Goal: Task Accomplishment & Management: Complete application form

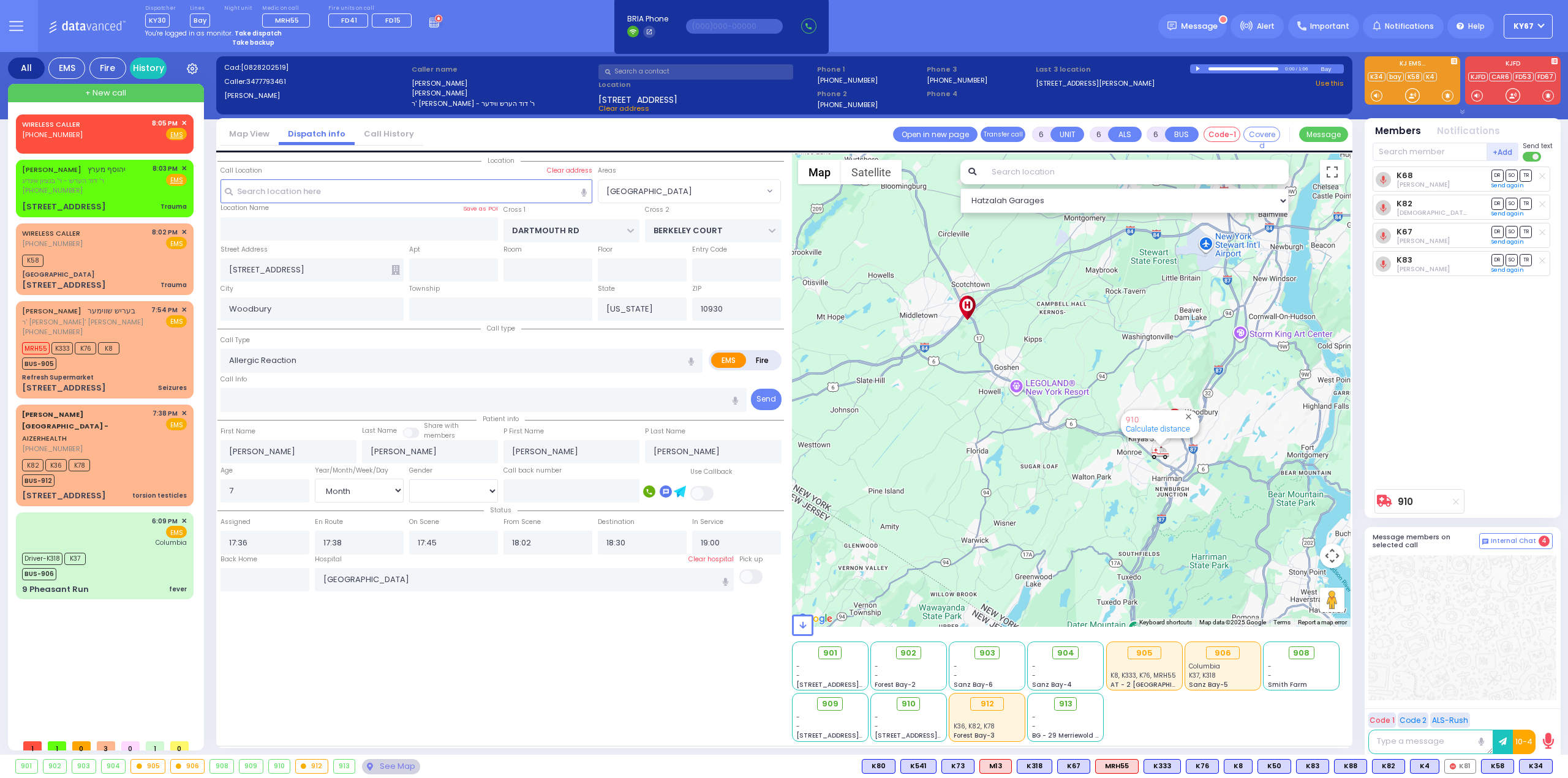
select select "[GEOGRAPHIC_DATA]"
select select "Month"
select select "[DEMOGRAPHIC_DATA]"
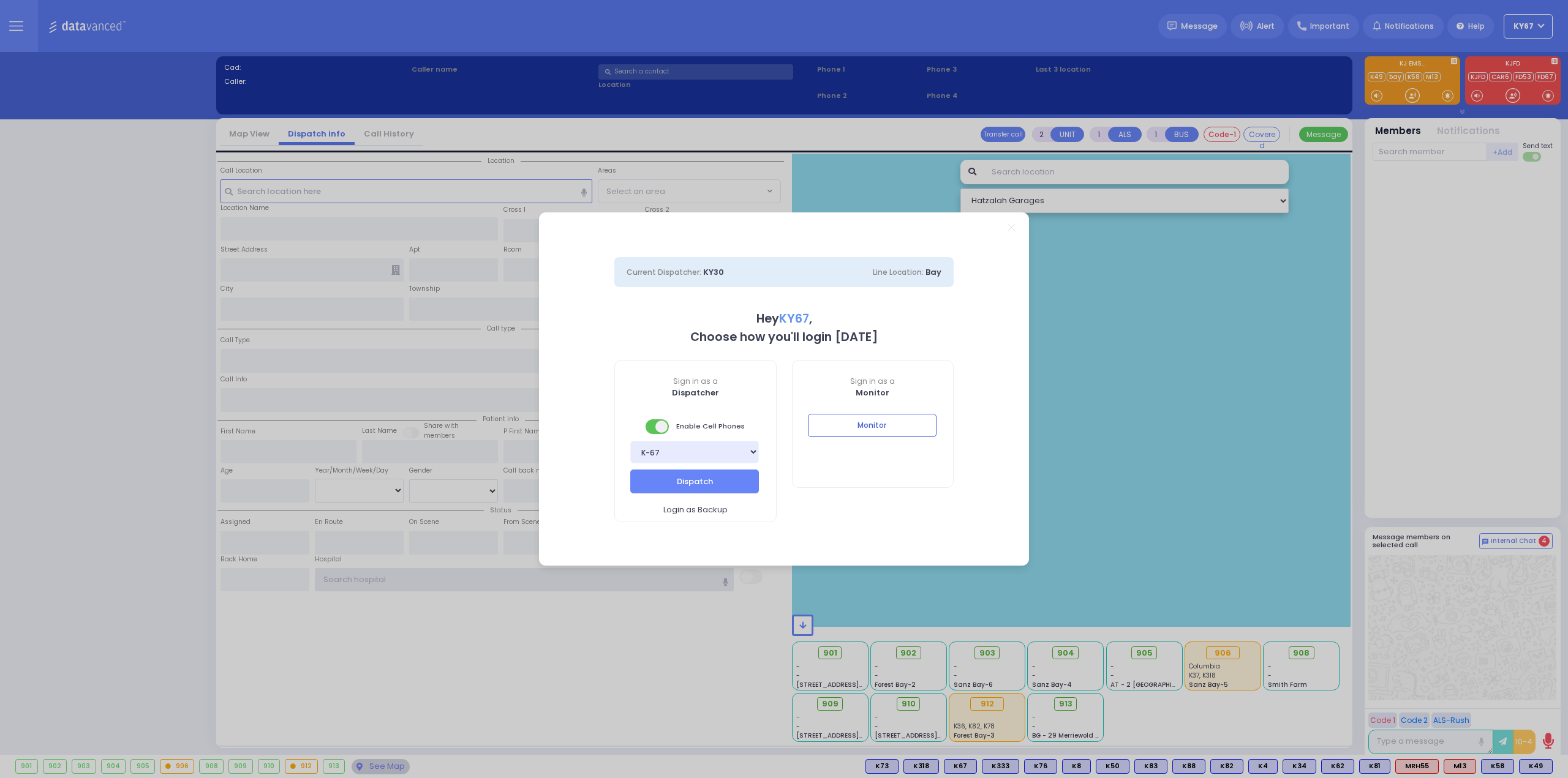
type input "Ky67"
click at [865, 428] on button "Monitor" at bounding box center [872, 425] width 129 height 23
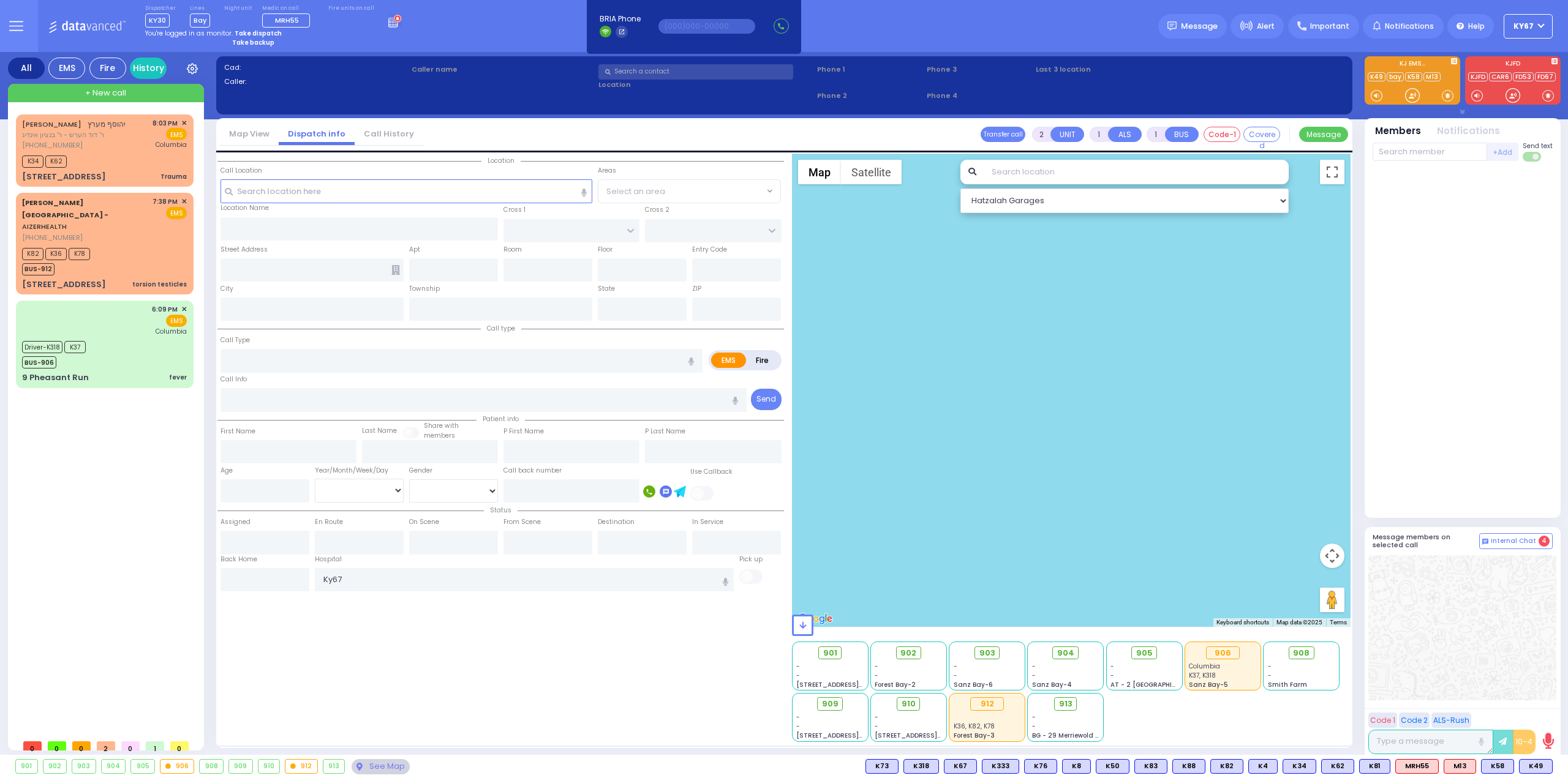
click at [12, 29] on icon at bounding box center [16, 26] width 14 height 14
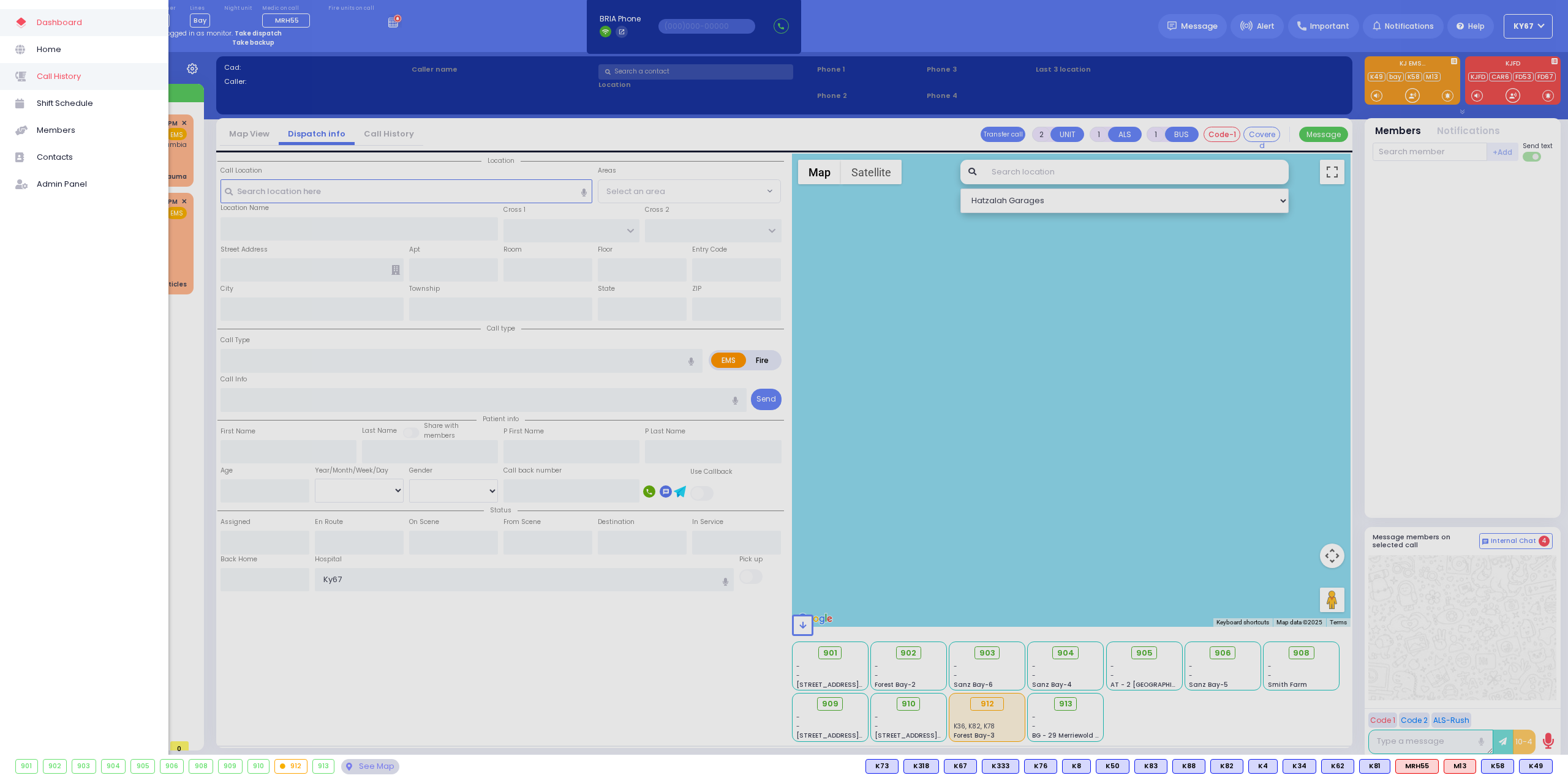
click at [74, 79] on span "Call History" at bounding box center [95, 77] width 117 height 16
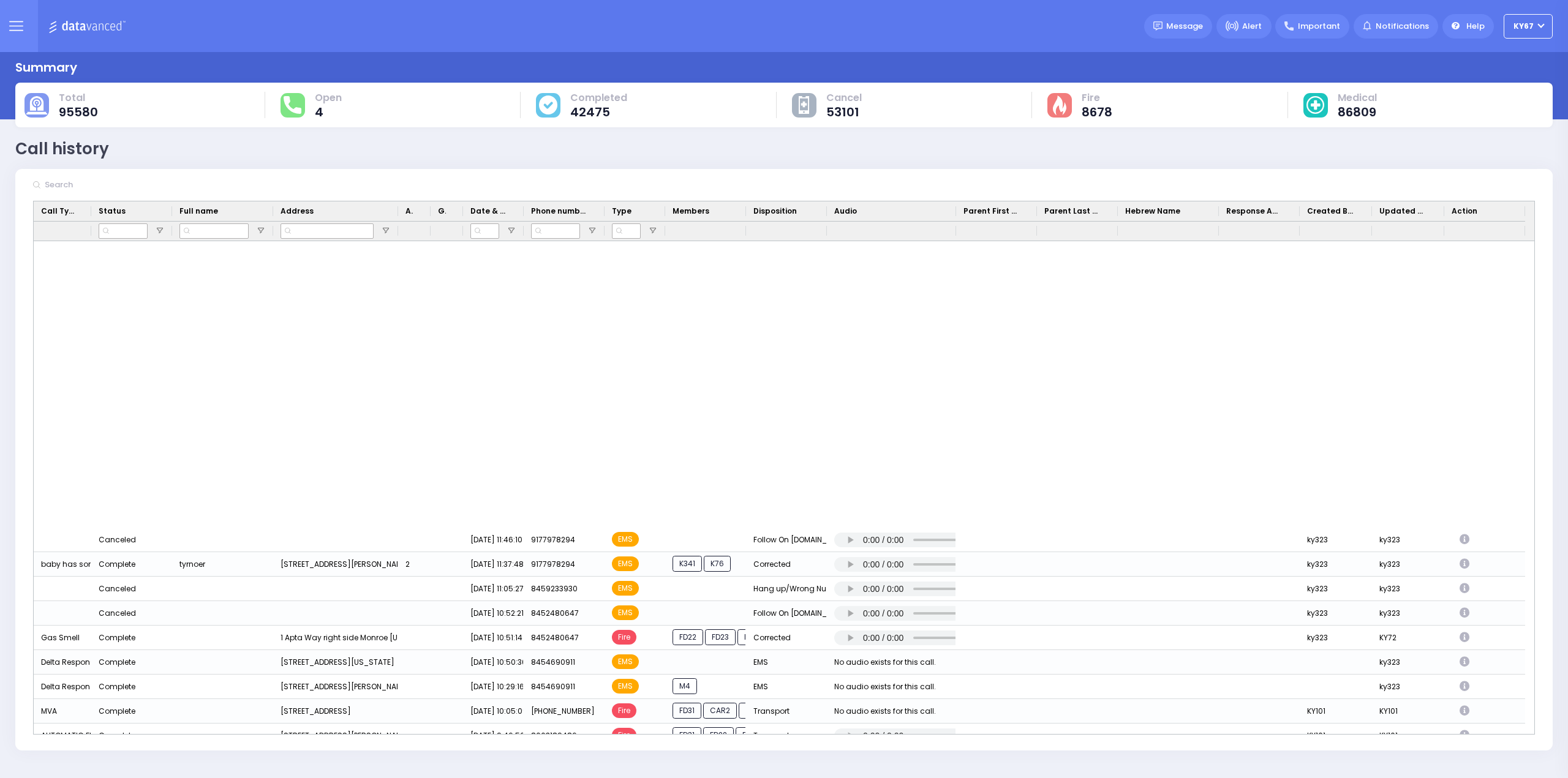
scroll to position [735, 0]
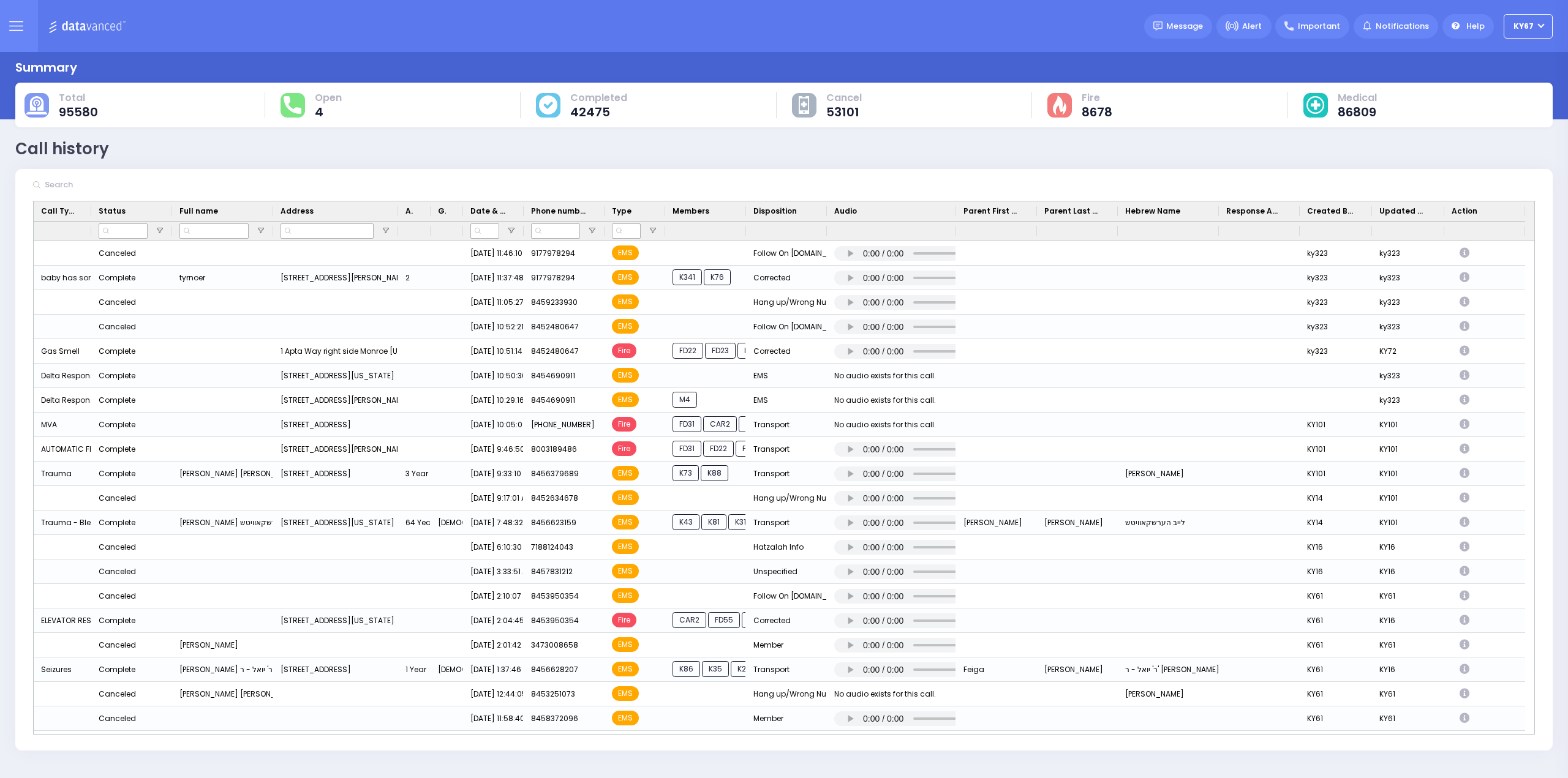
click at [990, 764] on div "Dispatcher ? Lines" at bounding box center [784, 389] width 1568 height 778
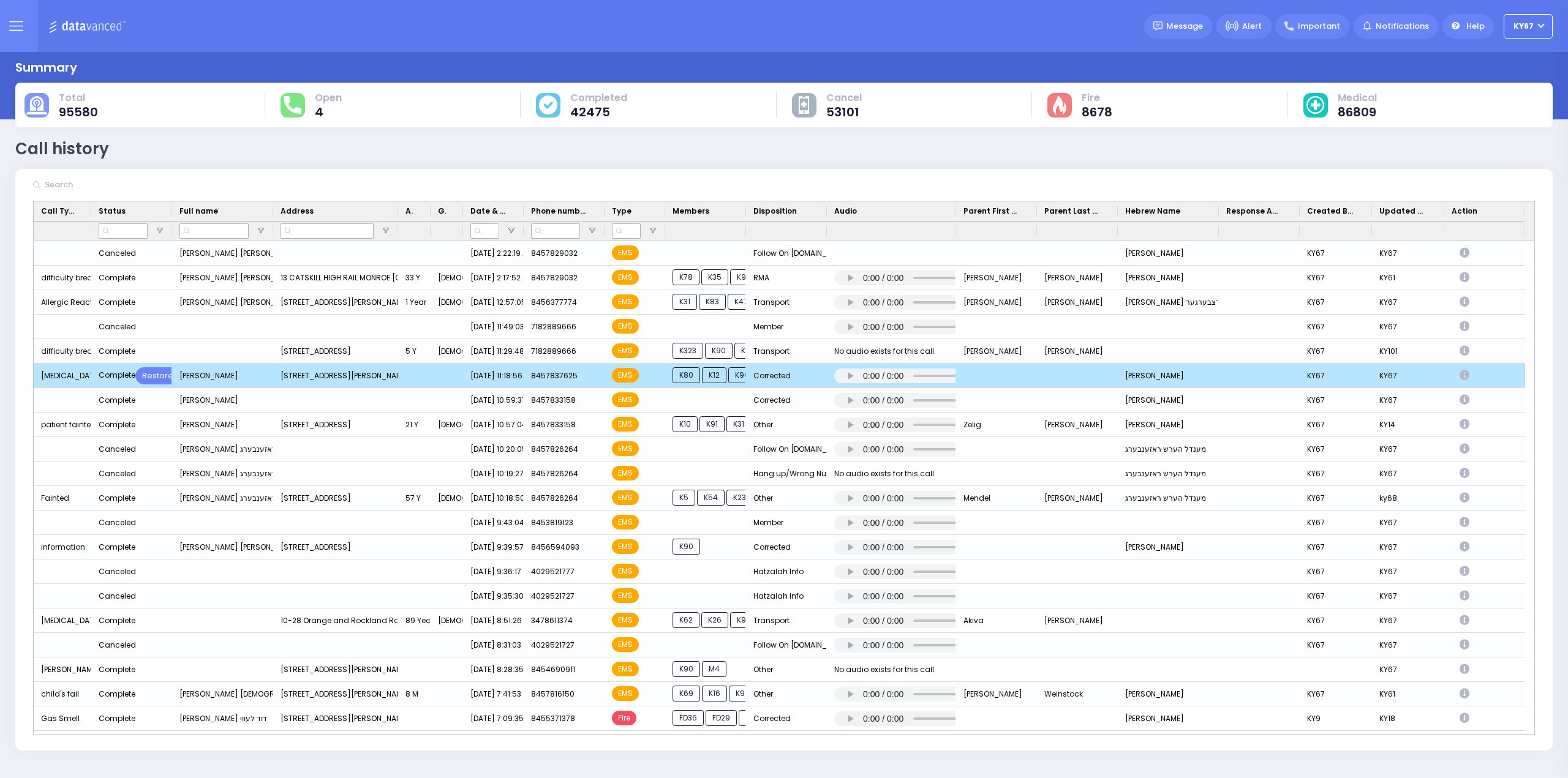
scroll to position [10896, 0]
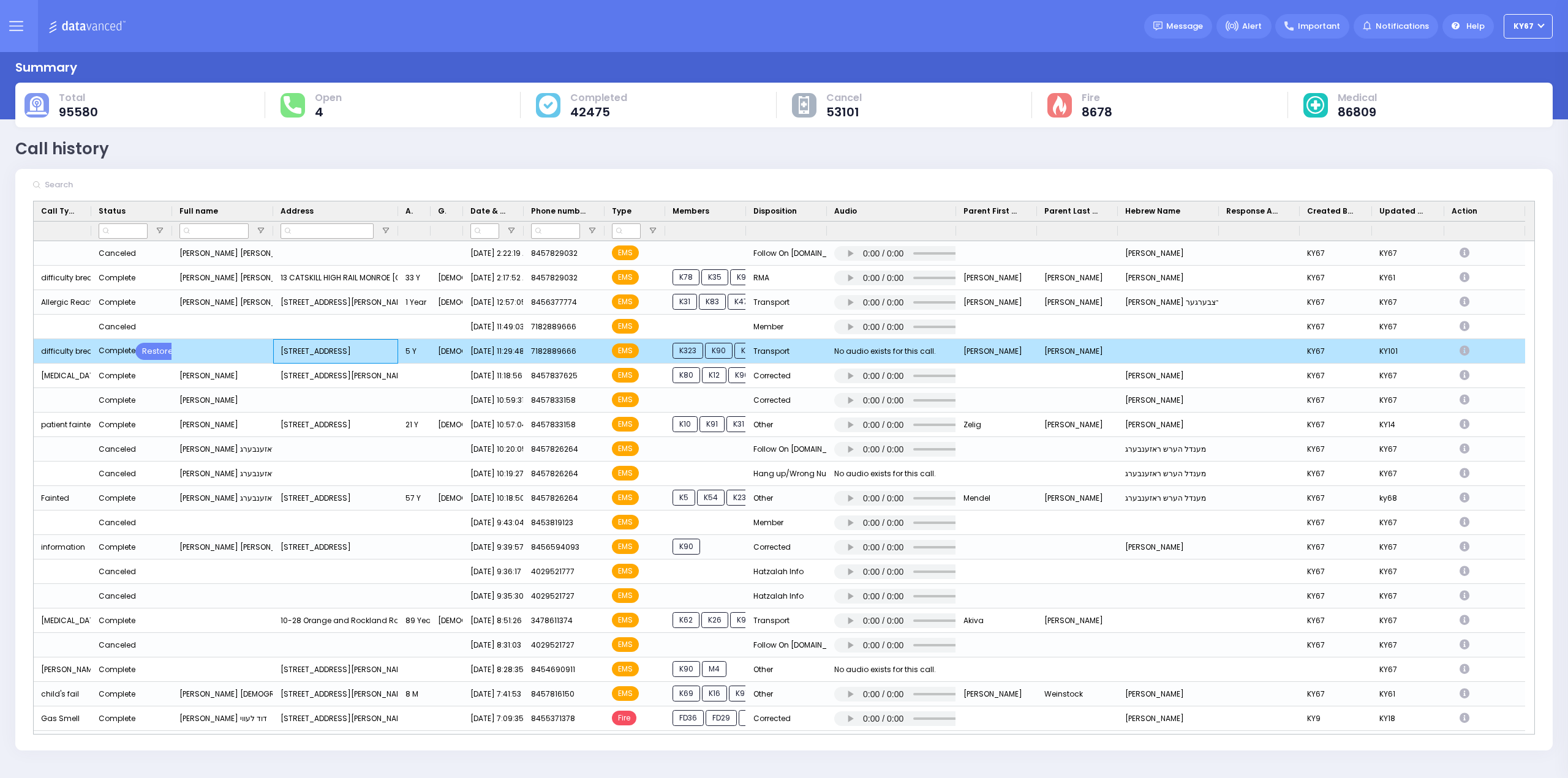
click at [336, 355] on div "2 Colony Ct, Monroe, NY 10950, USA" at bounding box center [336, 351] width 125 height 25
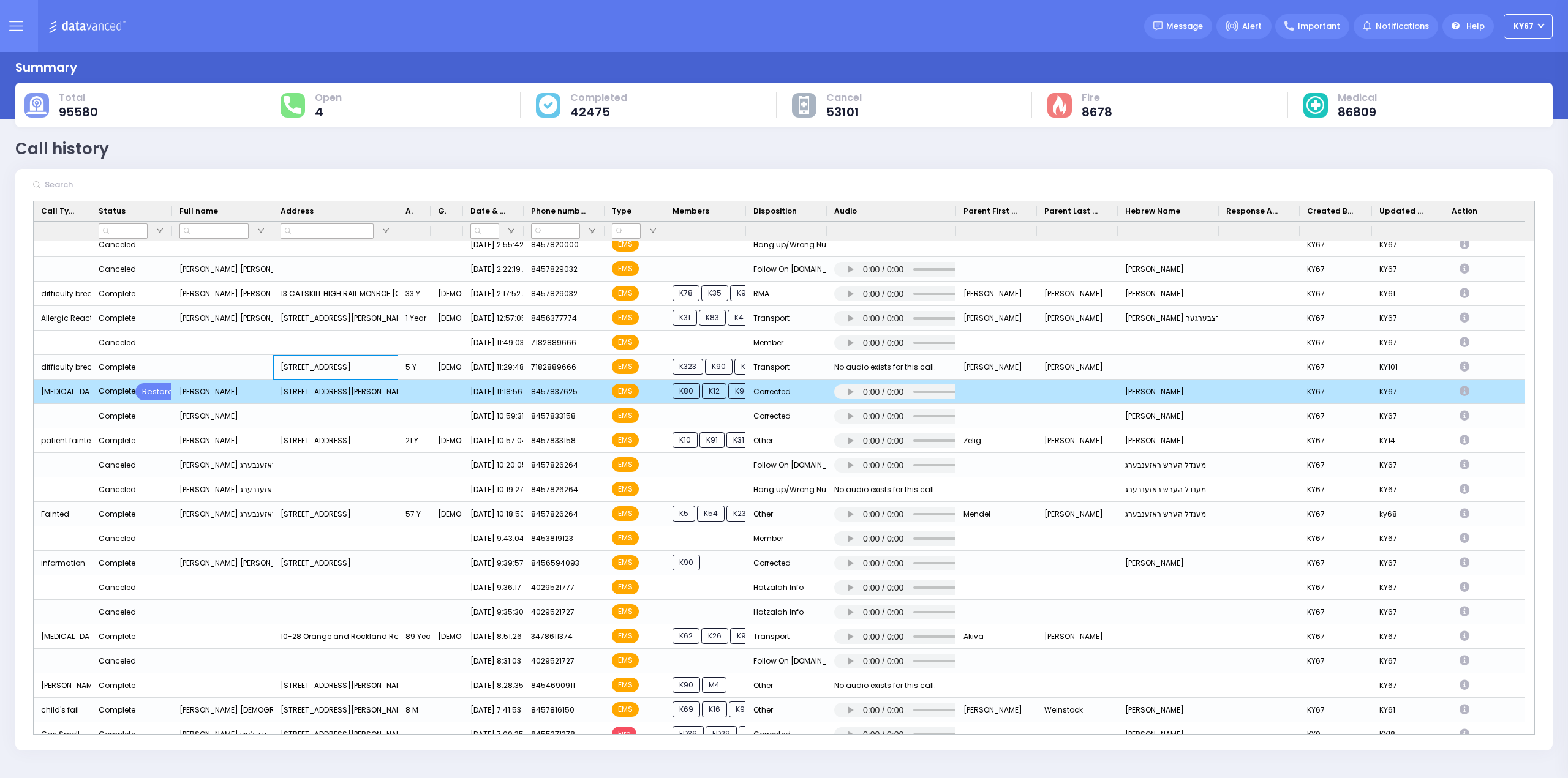
scroll to position [10834, 0]
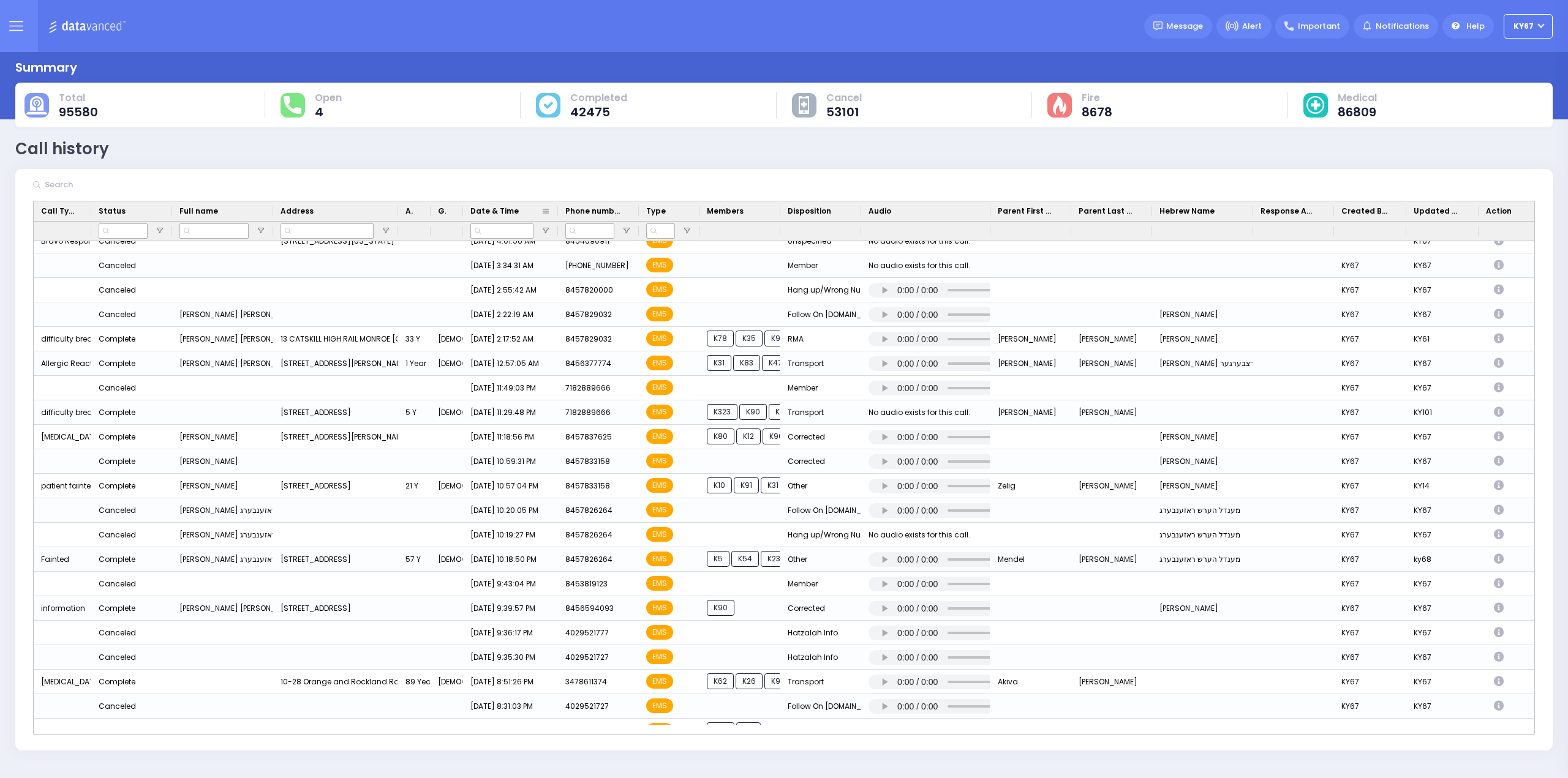
drag, startPoint x: 522, startPoint y: 211, endPoint x: 556, endPoint y: 212, distance: 34.0
click at [556, 212] on div at bounding box center [558, 211] width 5 height 20
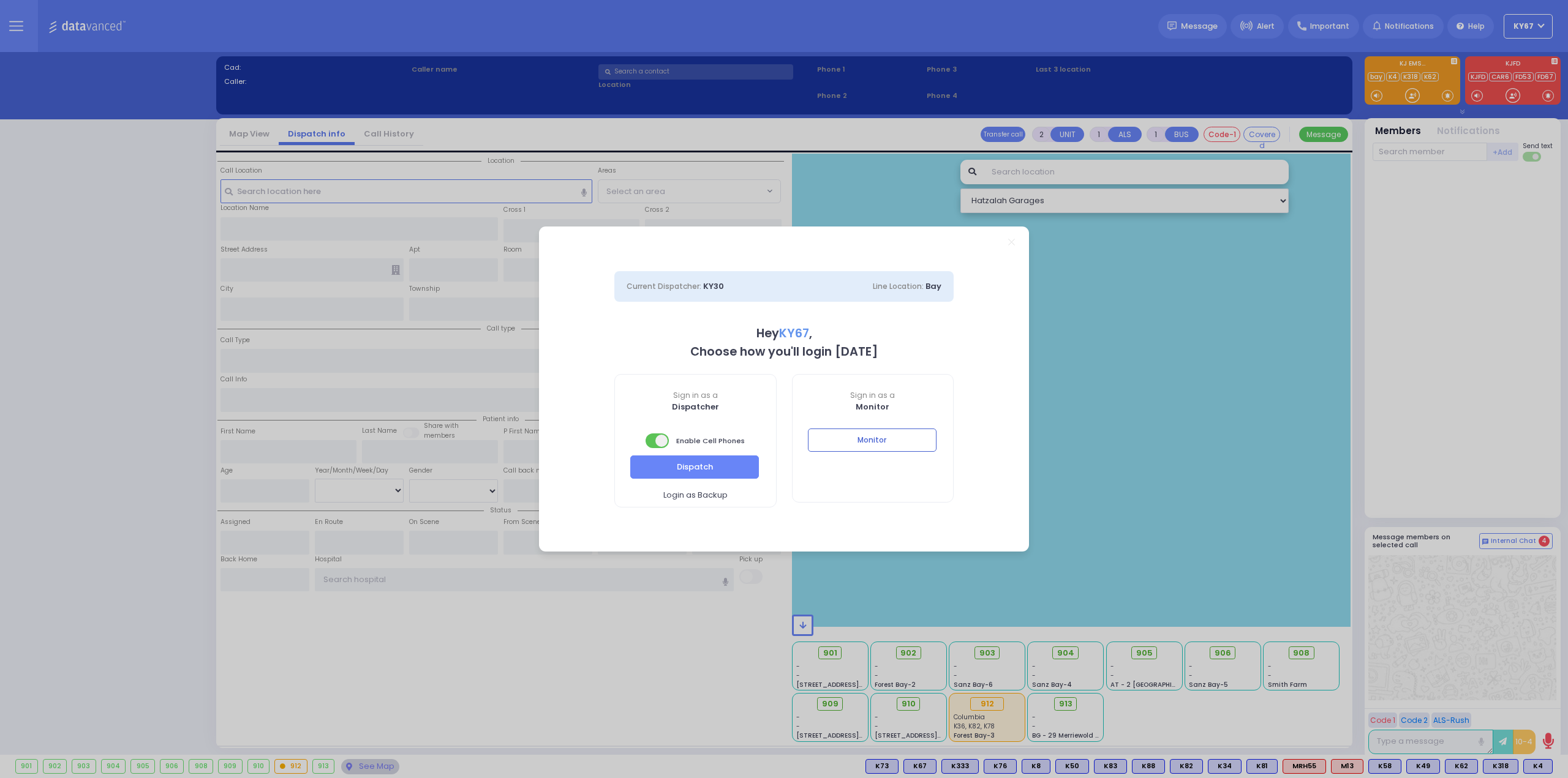
select select "9"
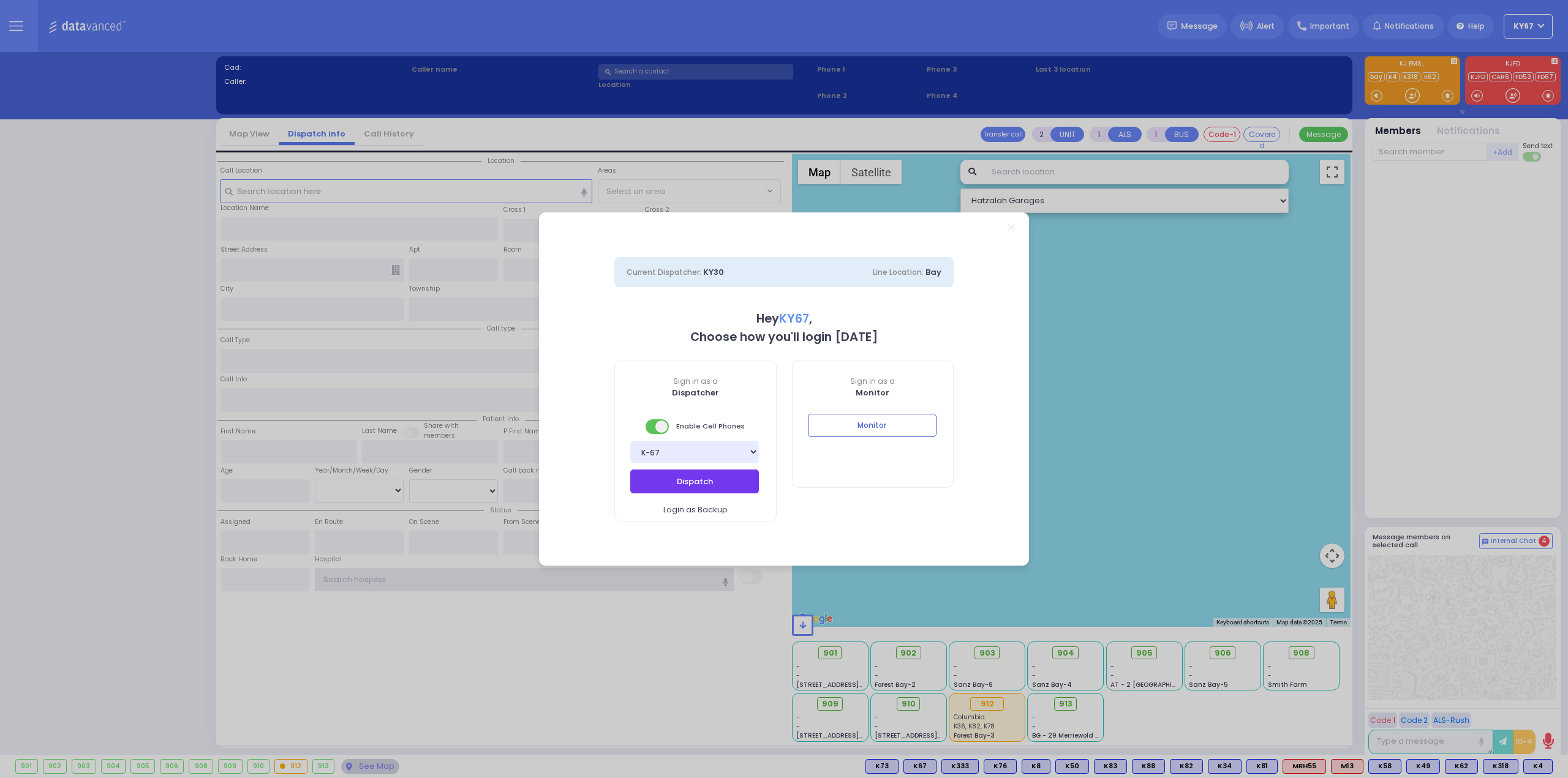
type input "Ky67"
click at [673, 481] on button "Dispatch" at bounding box center [694, 481] width 129 height 23
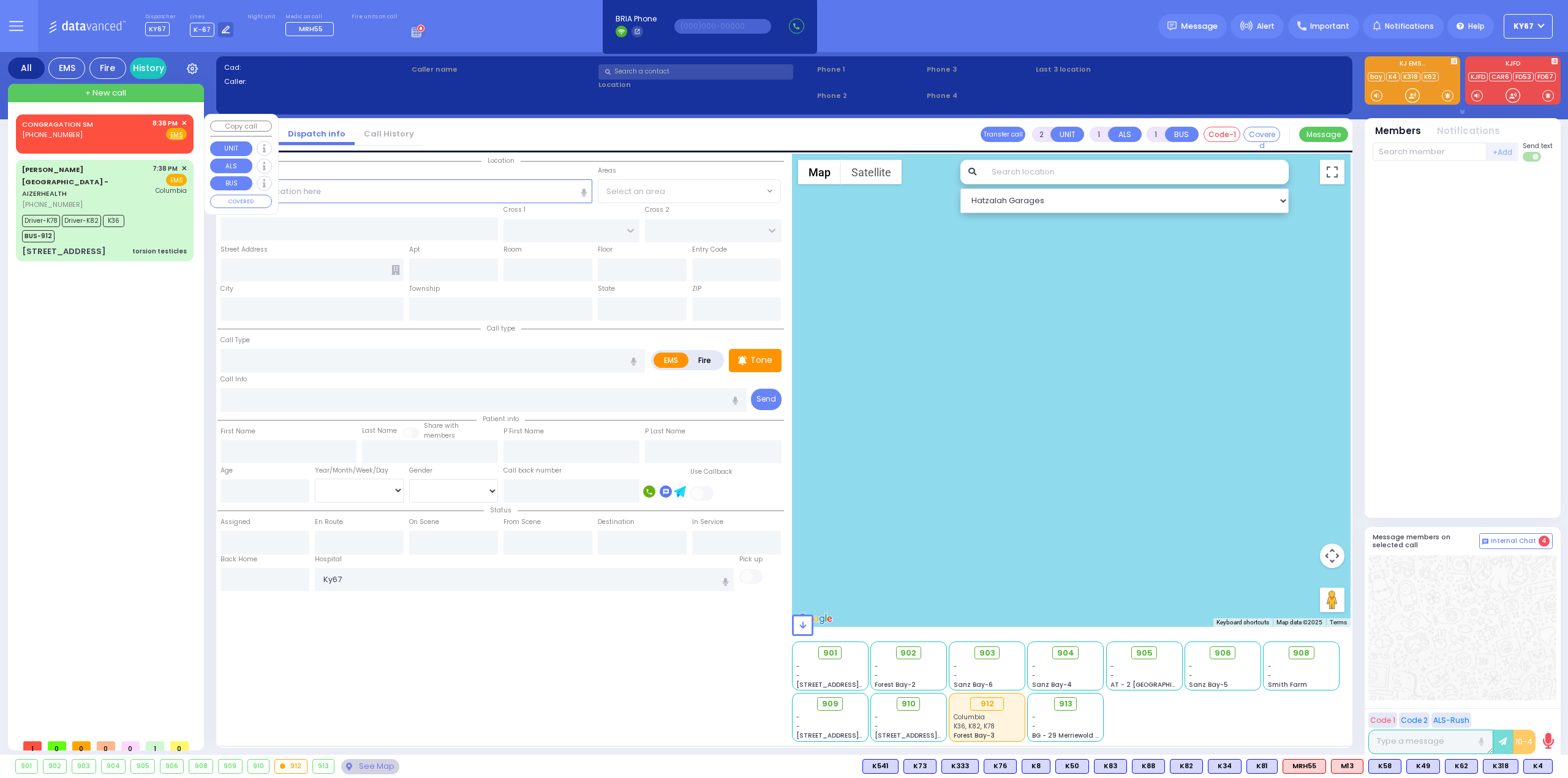
click at [185, 122] on span "✕" at bounding box center [184, 123] width 6 height 10
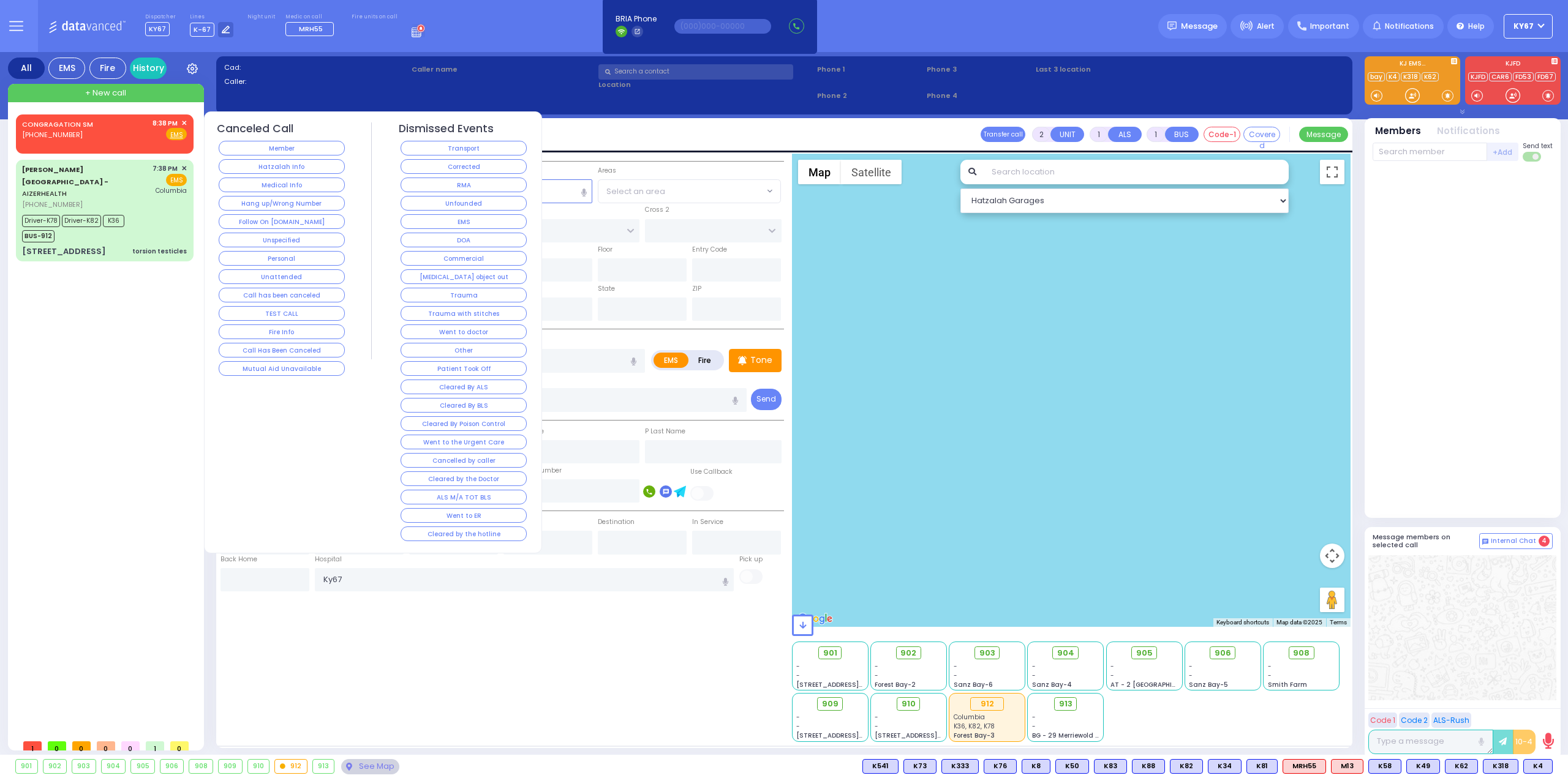
click at [300, 202] on button "Hang up/Wrong Number" at bounding box center [282, 203] width 126 height 14
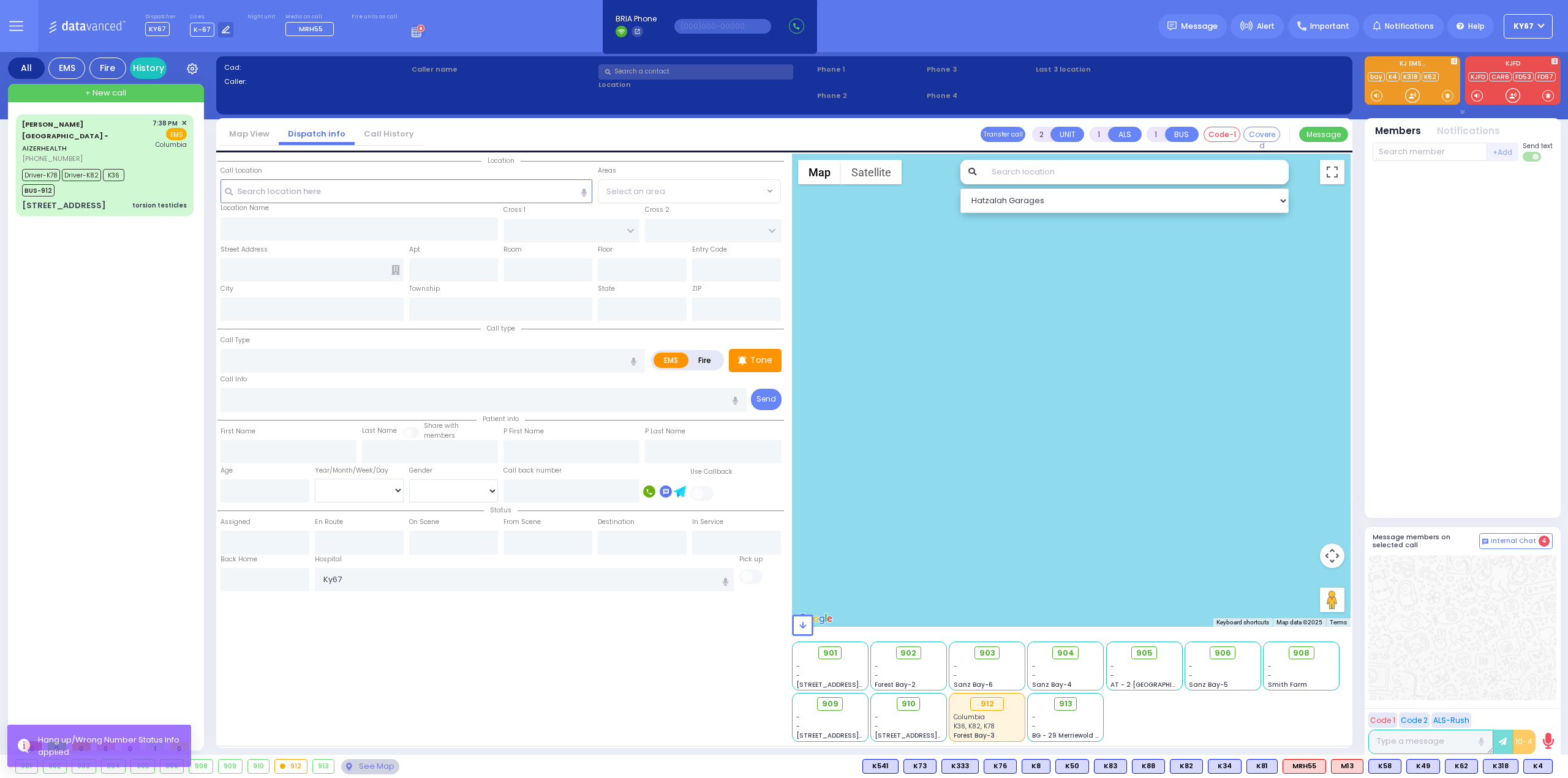
click at [95, 289] on div "[PERSON_NAME][GEOGRAPHIC_DATA] - AIZERHEALTH [PHONE_NUMBER] 7:38 PM ✕" at bounding box center [107, 423] width 182 height 619
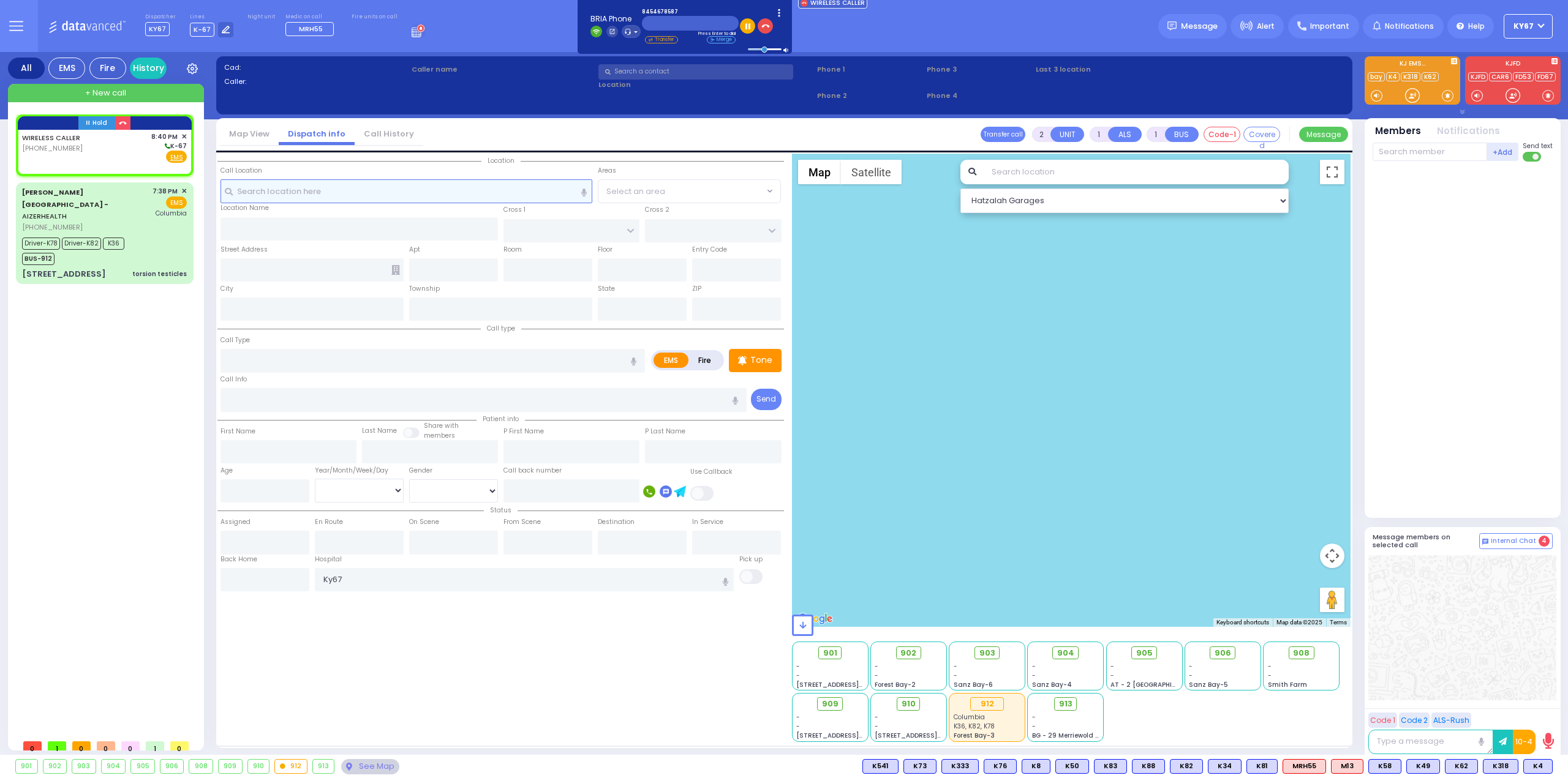
select select
radio input "true"
select select
type input "20:40"
select select "Hatzalah Garages"
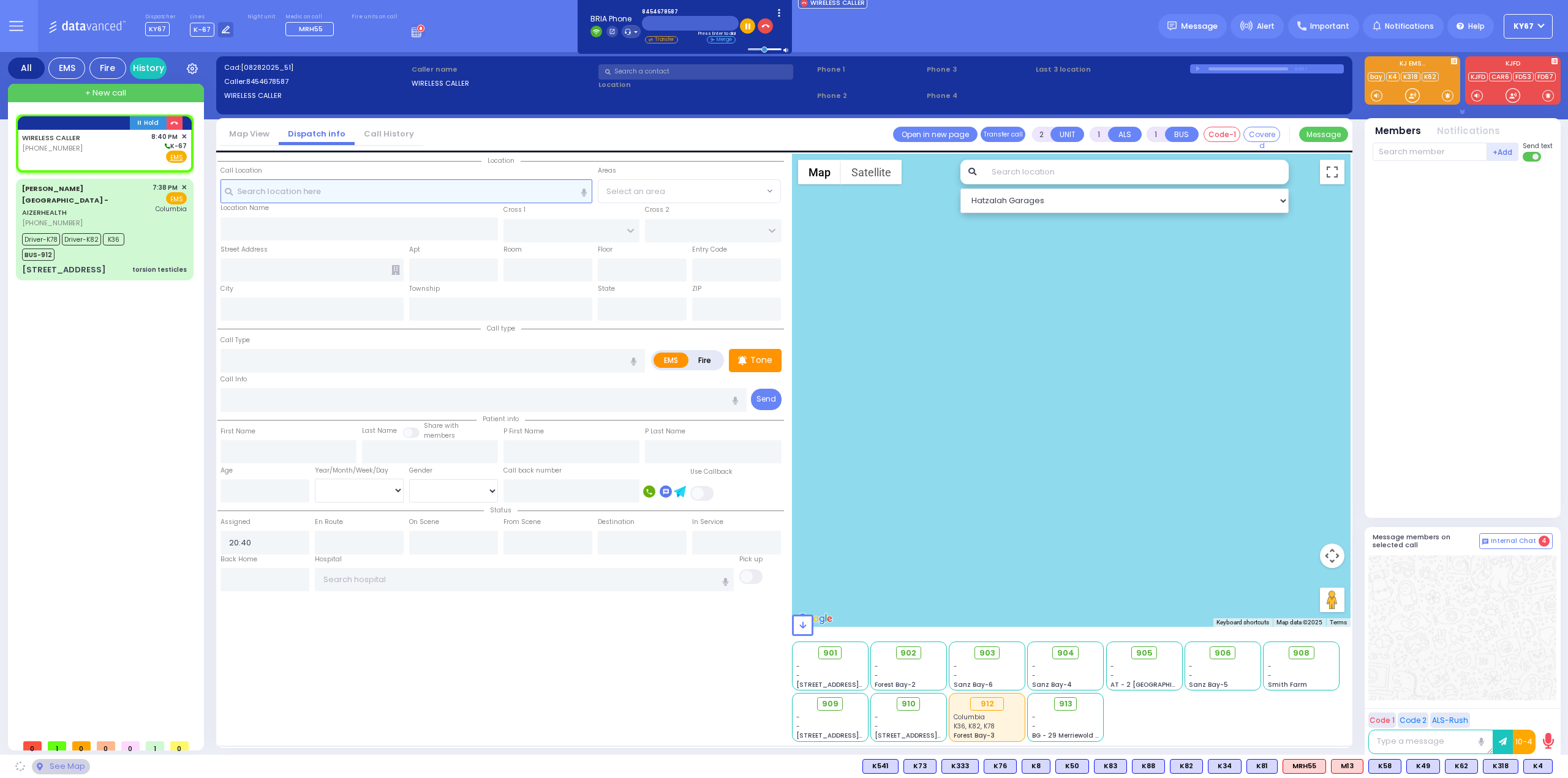
select select
radio input "true"
select select
select select "Hatzalah Garages"
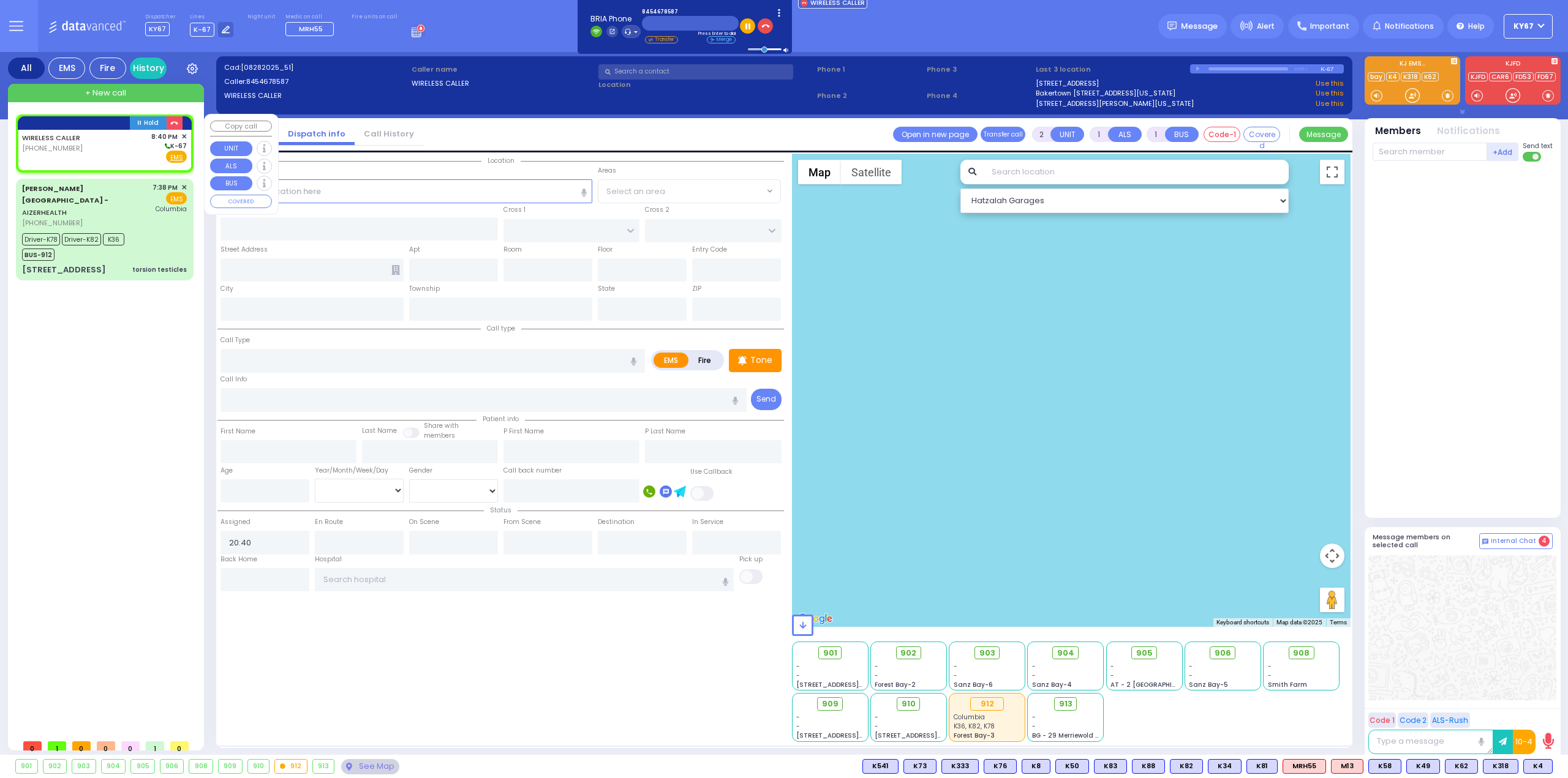
click at [96, 148] on div "WIRELESS CALLER [PHONE_NUMBER] 8:40 PM ✕ K-67" at bounding box center [105, 148] width 165 height 32
select select
radio input "true"
select select
select select "Hatzalah Garages"
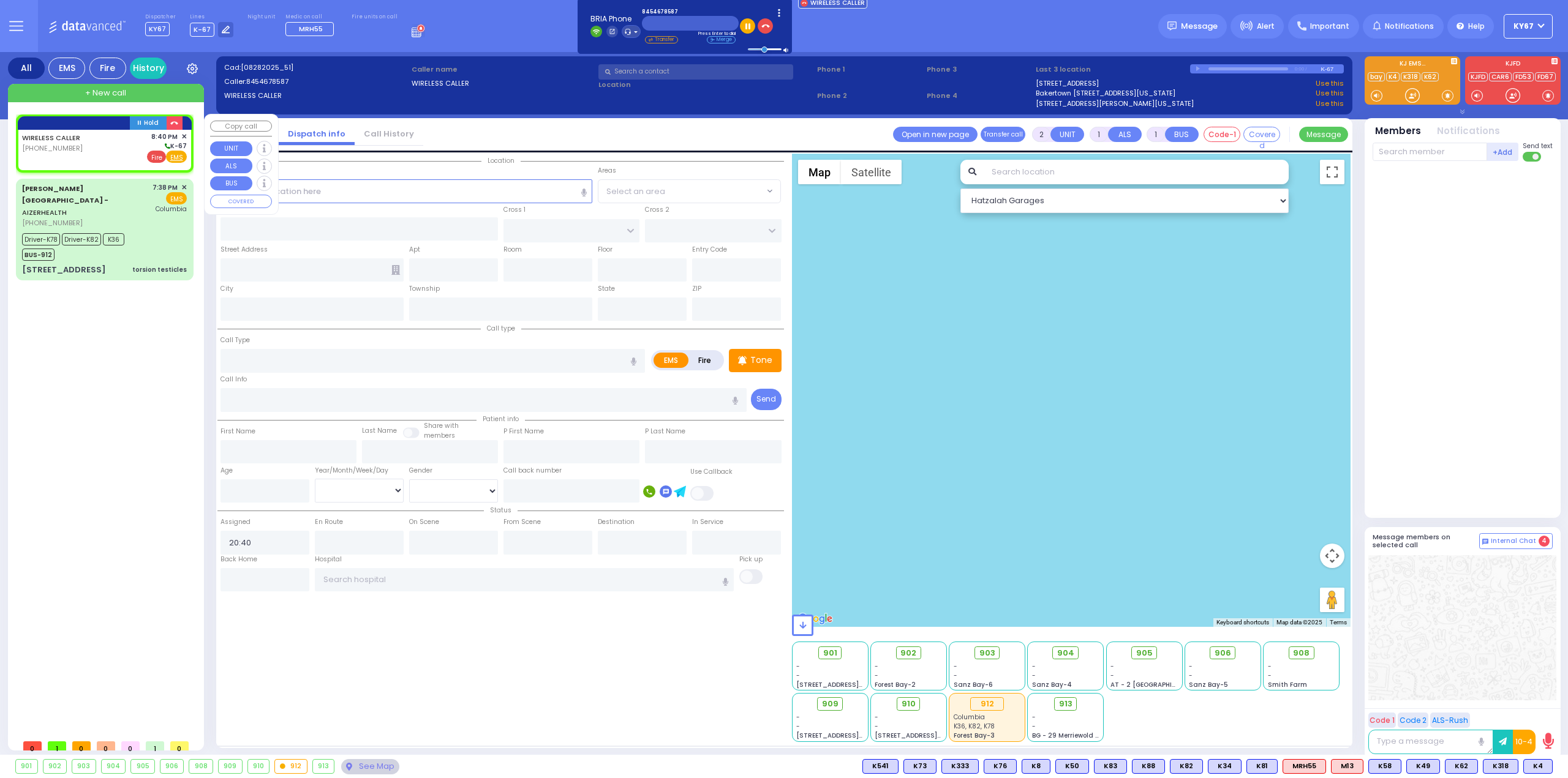
click at [159, 157] on span "Fire" at bounding box center [157, 157] width 19 height 12
select select
radio input "false"
radio input "true"
select select
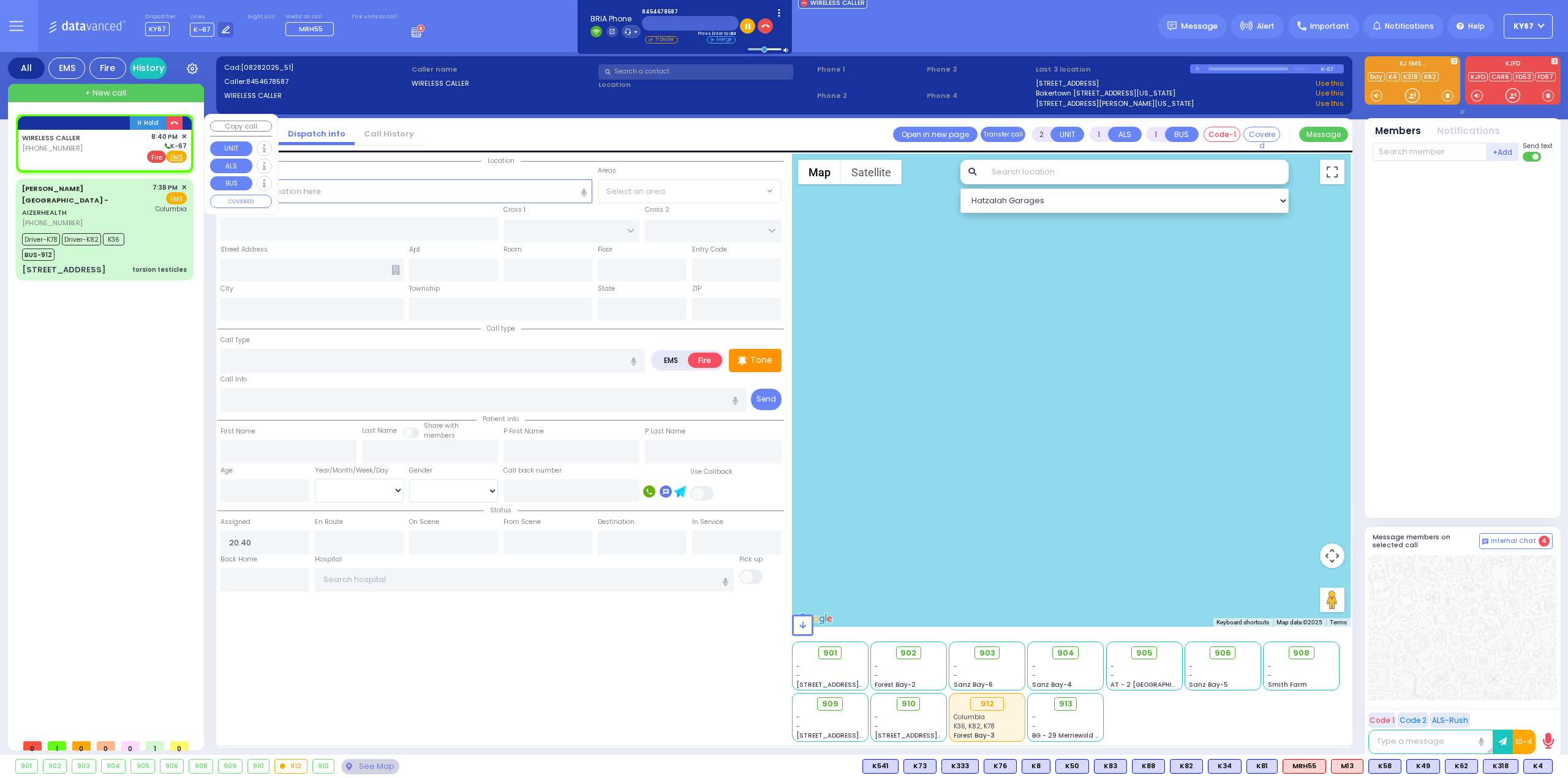
select select "Hatzalah Garages"
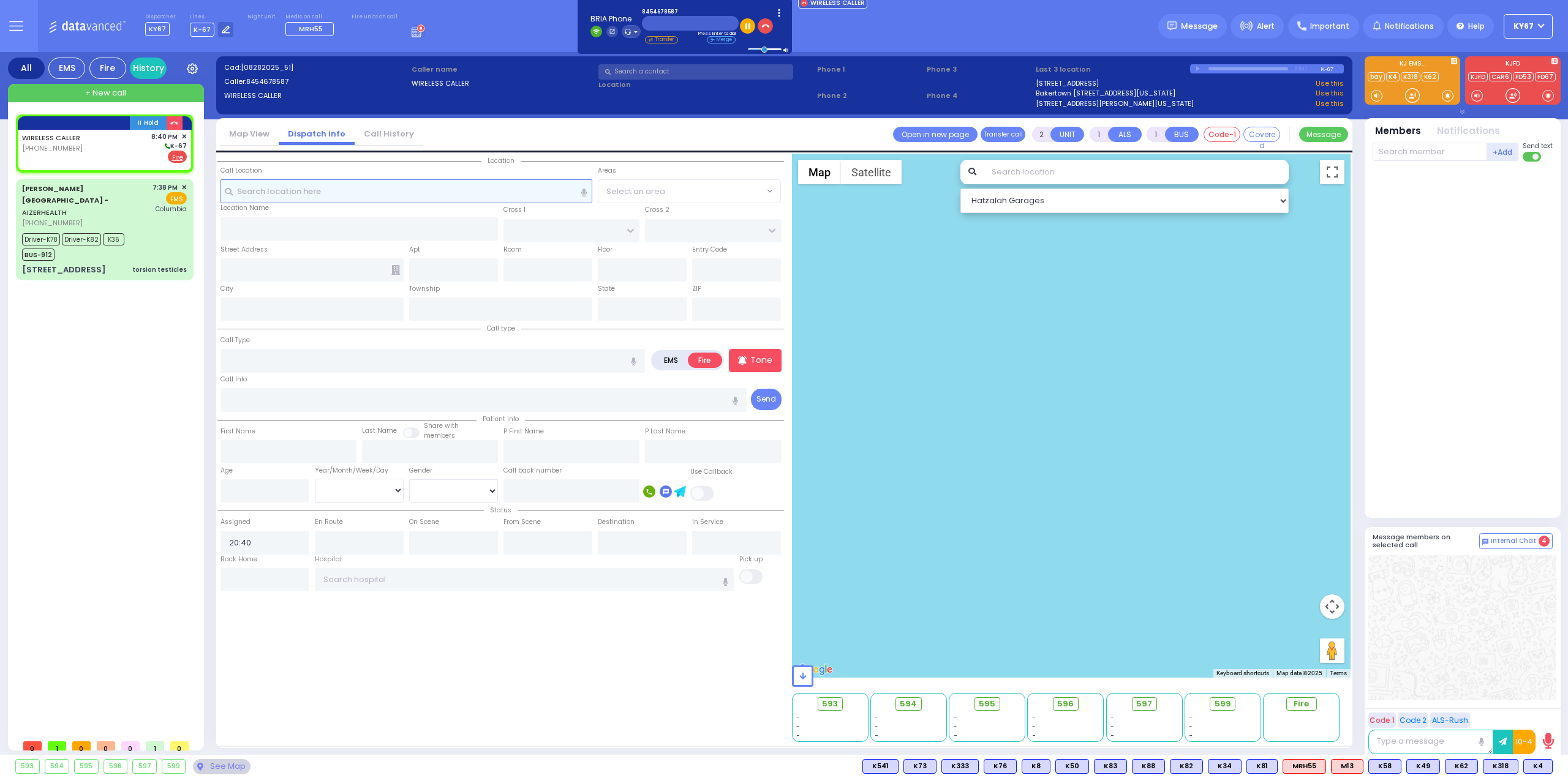
click at [395, 194] on input "text" at bounding box center [407, 191] width 372 height 23
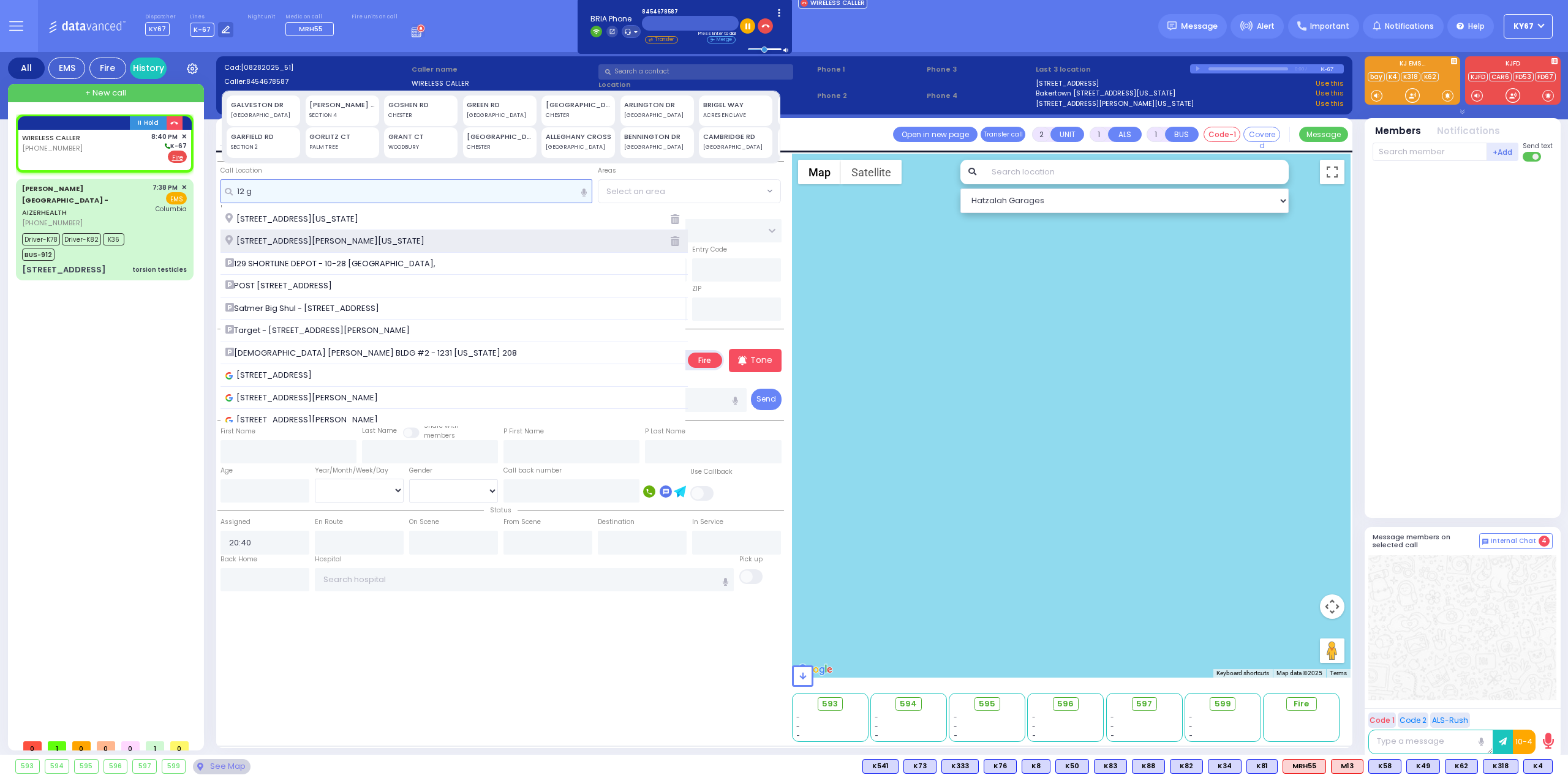
type input "12 g"
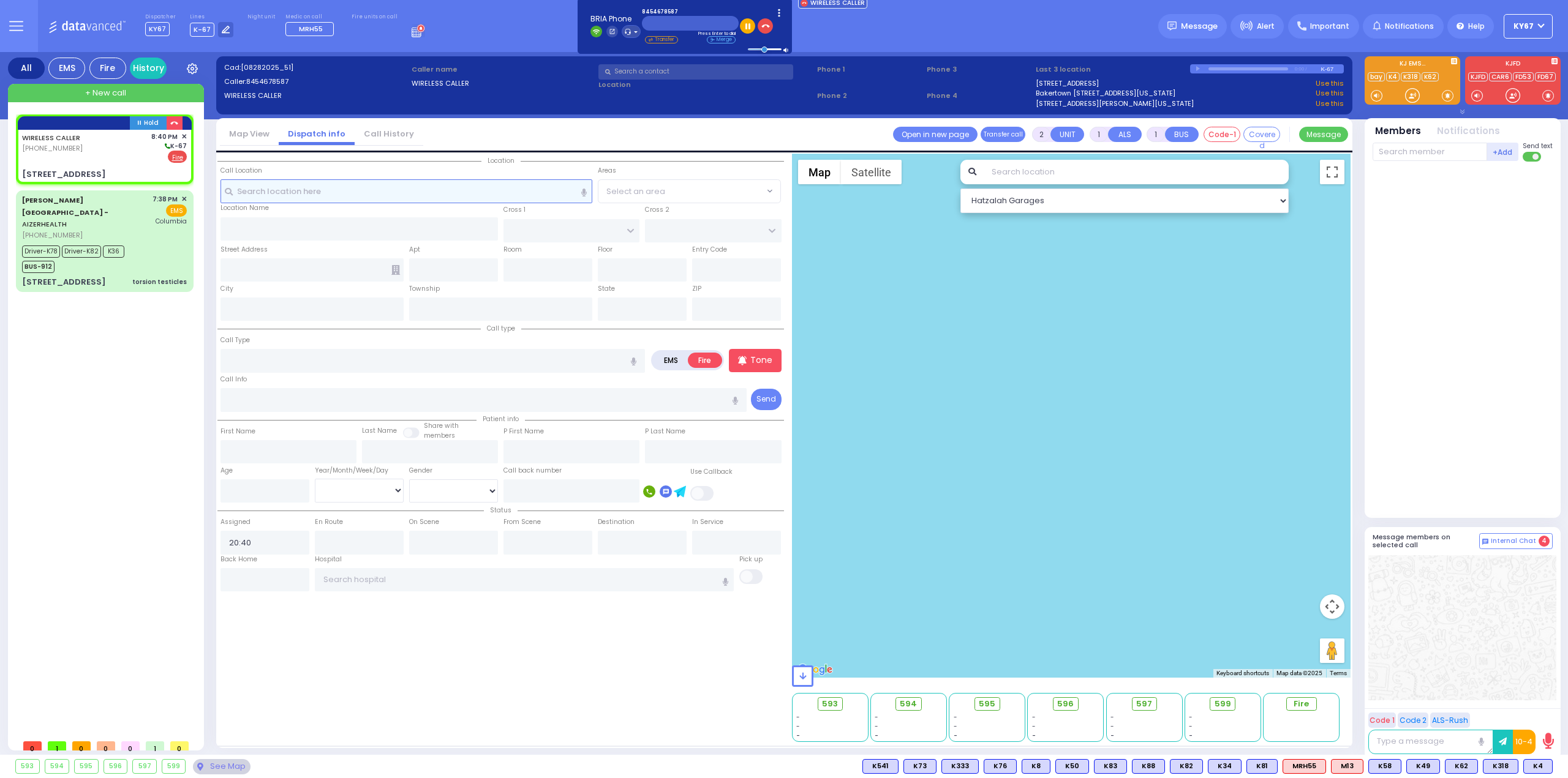
select select
radio input "true"
select select
select select "Hatzalah Garages"
type input "EAHAL COURT"
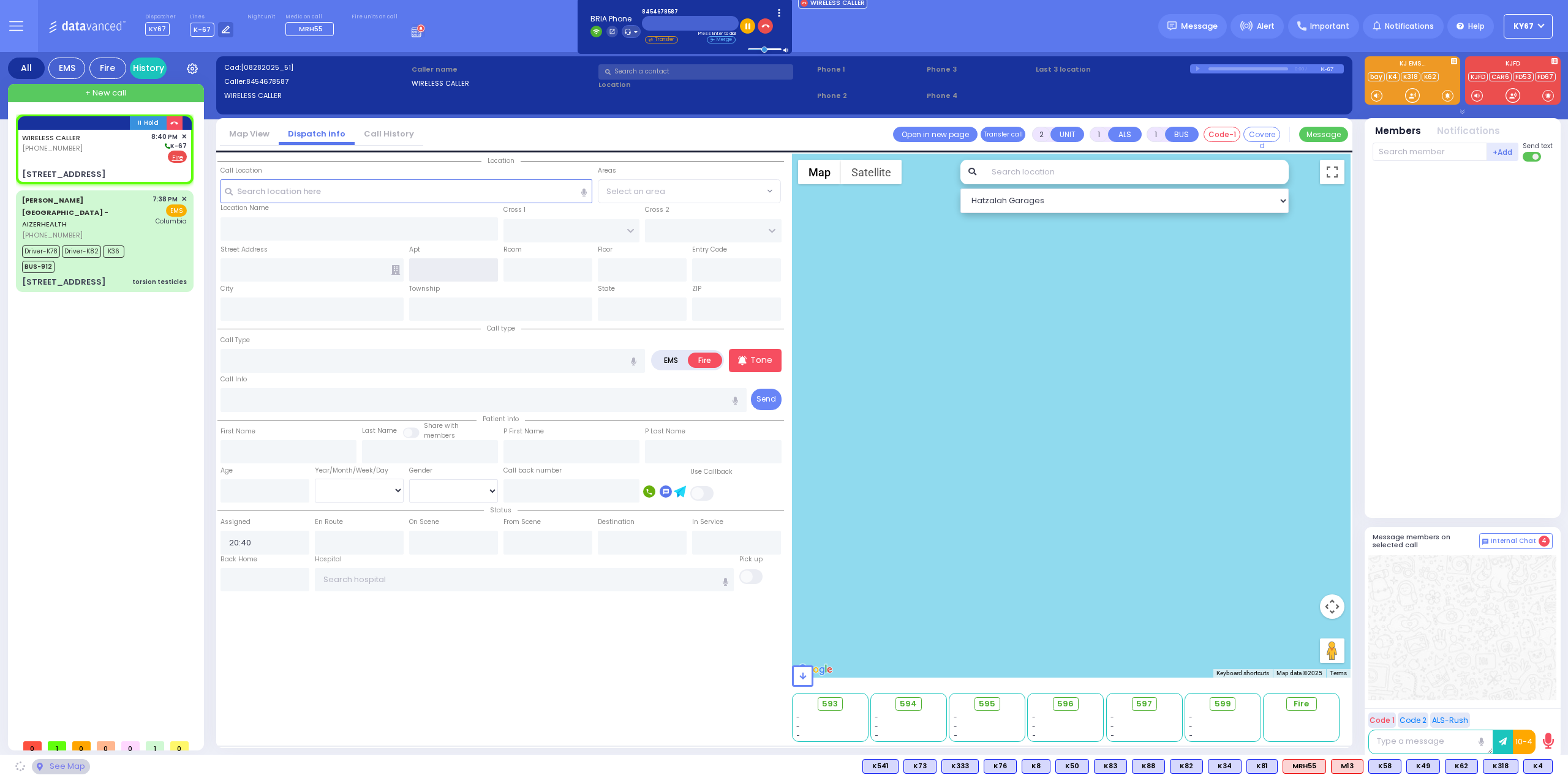
type input "[STREET_ADDRESS]"
type input "[PERSON_NAME]"
type input "[US_STATE]"
type input "10950"
select select "SECTION 1"
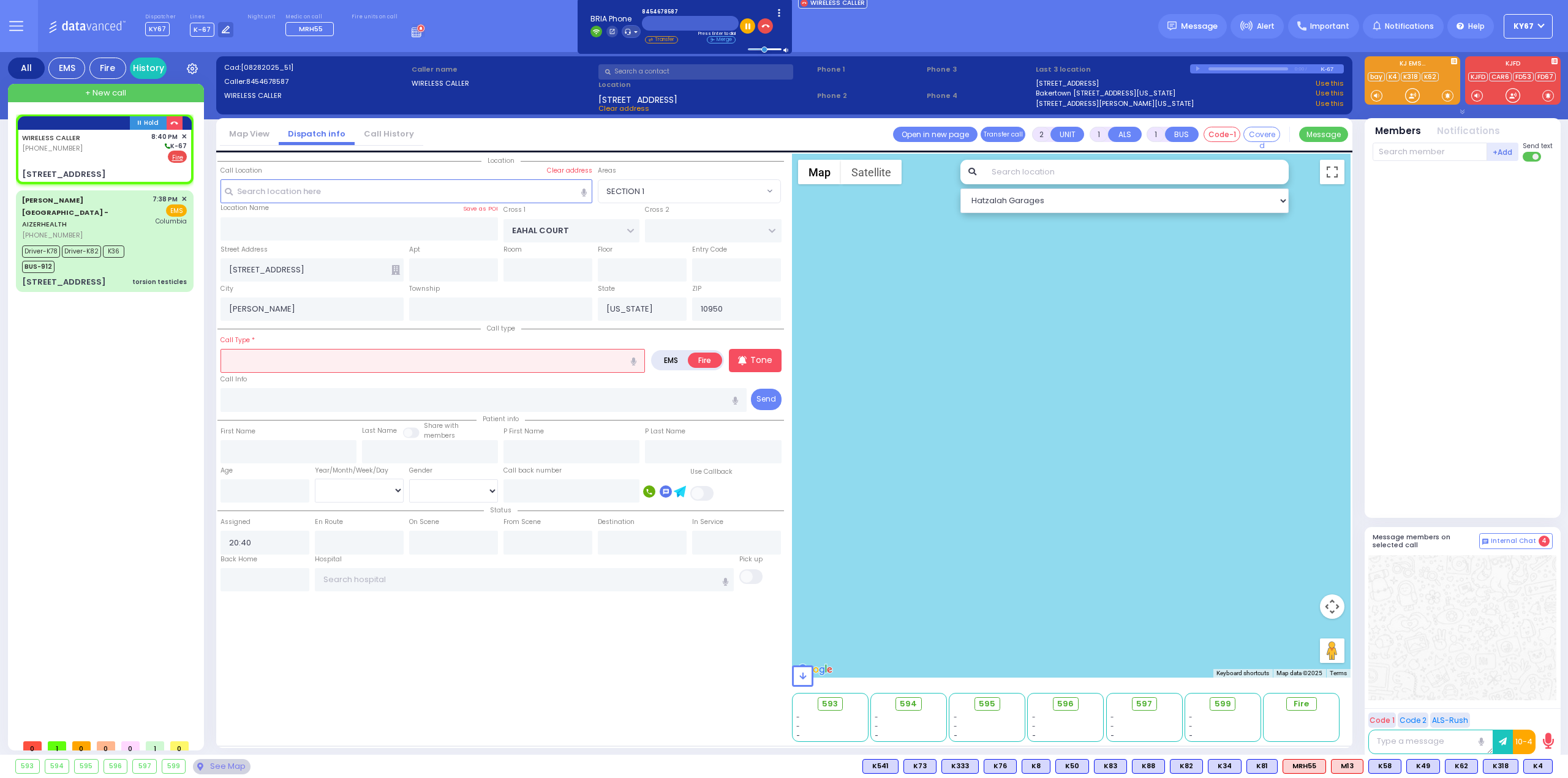
click at [364, 367] on input "text" at bounding box center [432, 360] width 424 height 23
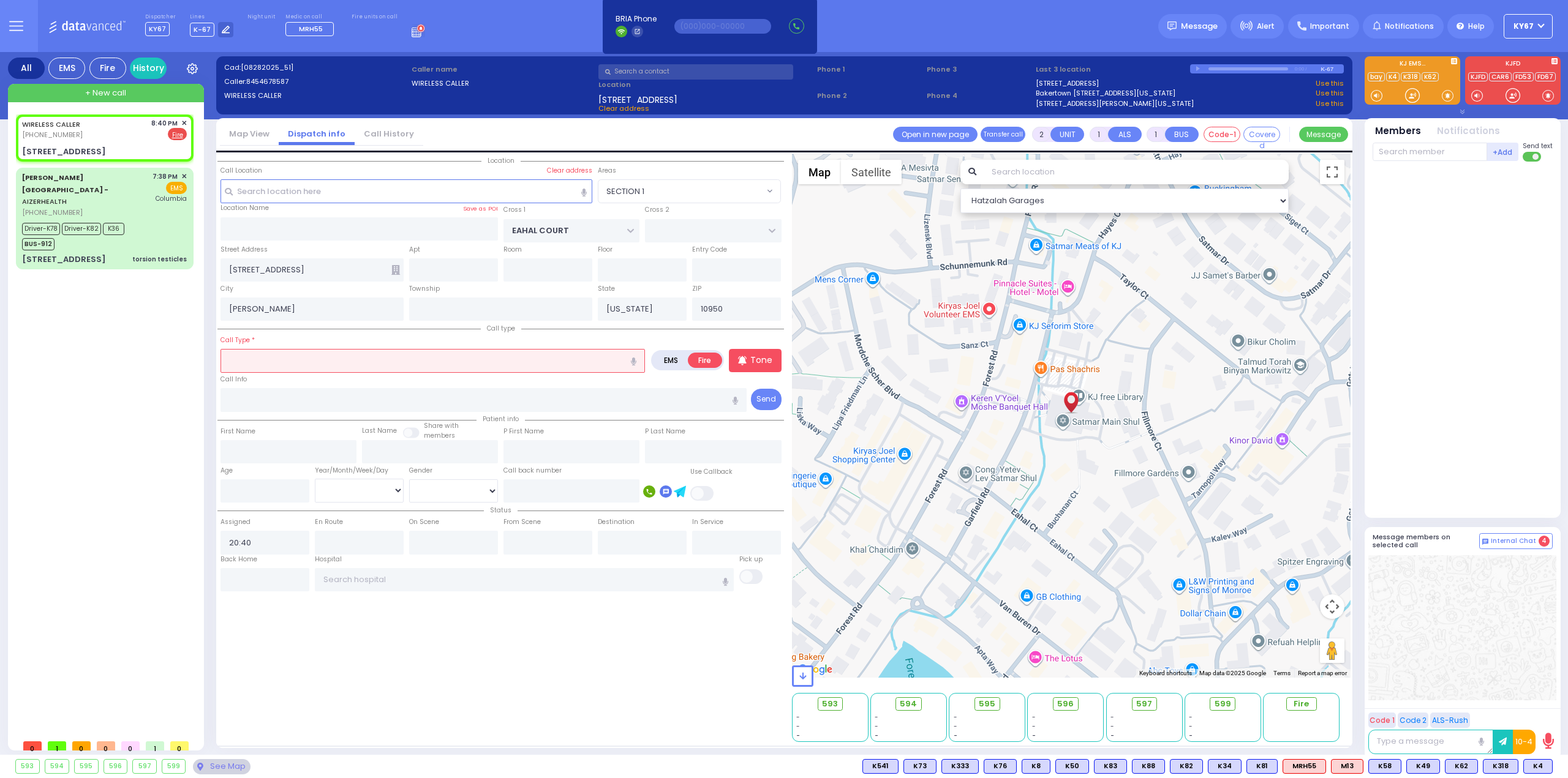
select select
radio input "true"
select select
select select "Hatzalah Garages"
select select "SECTION 1"
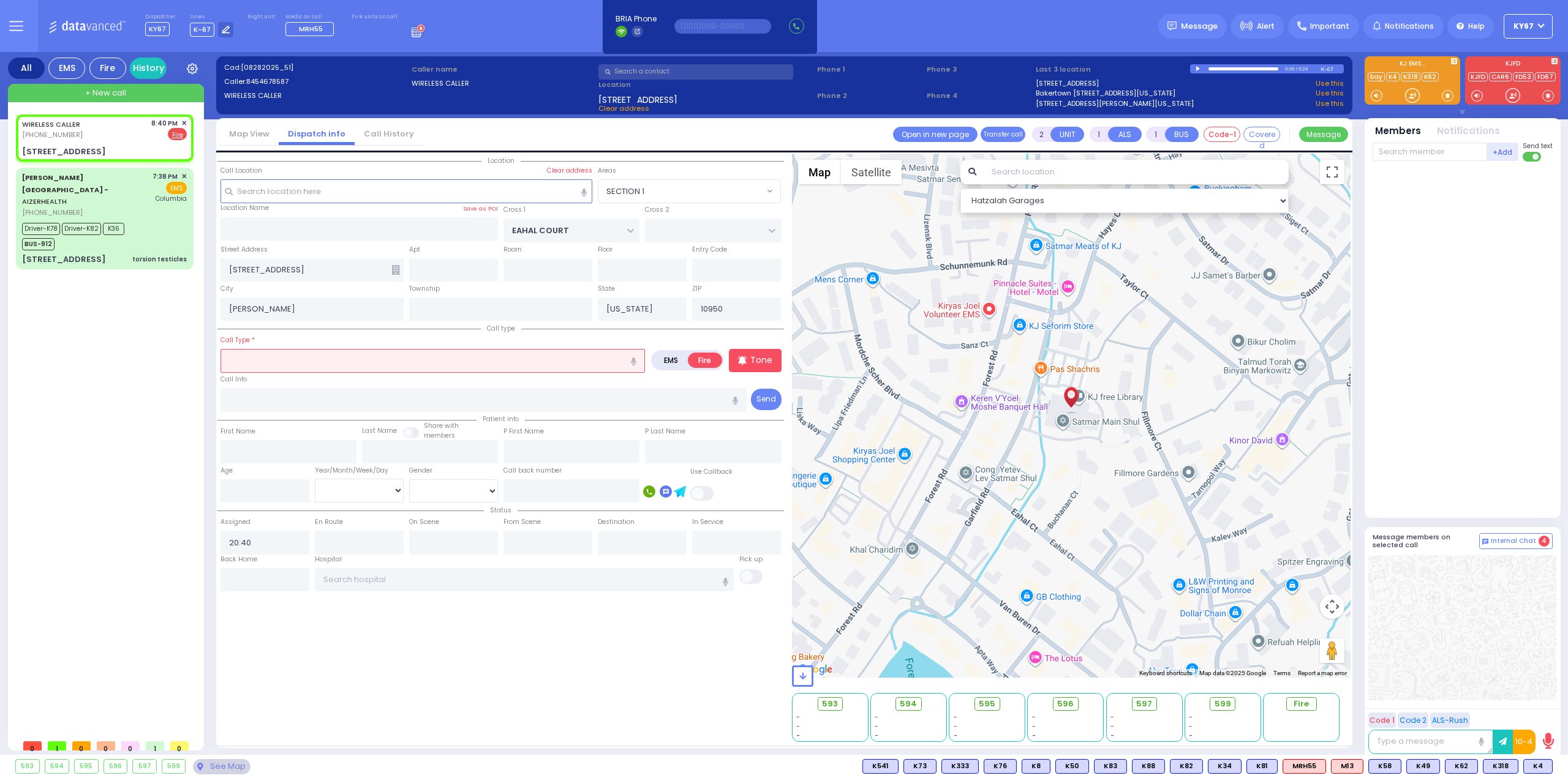
select select
radio input "true"
select select
select select "Hatzalah Garages"
select select "SECTION 1"
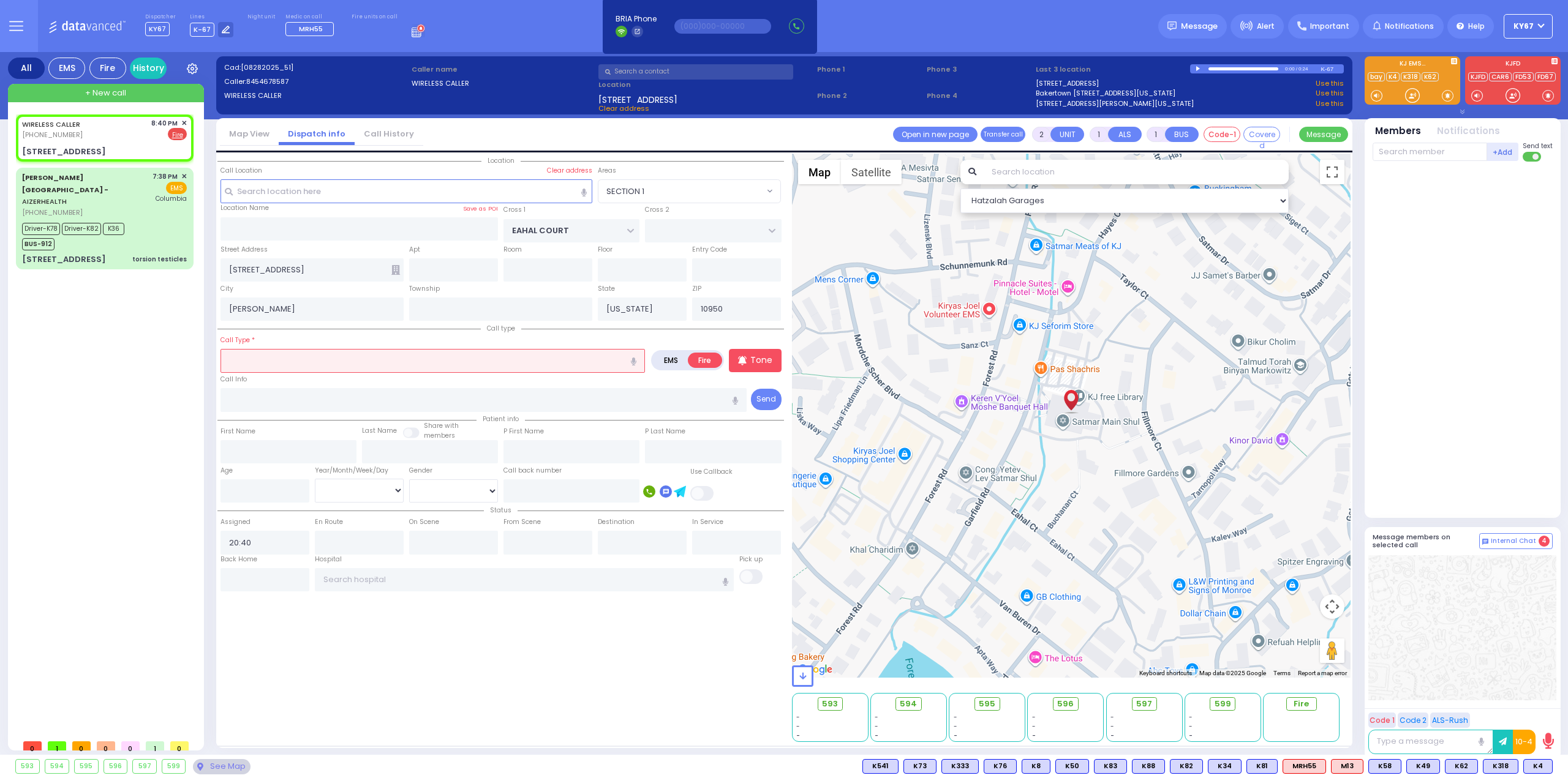
click at [635, 358] on icon "button" at bounding box center [633, 362] width 6 height 8
type input "smoke coming out from the pole"
select select
radio input "true"
select select
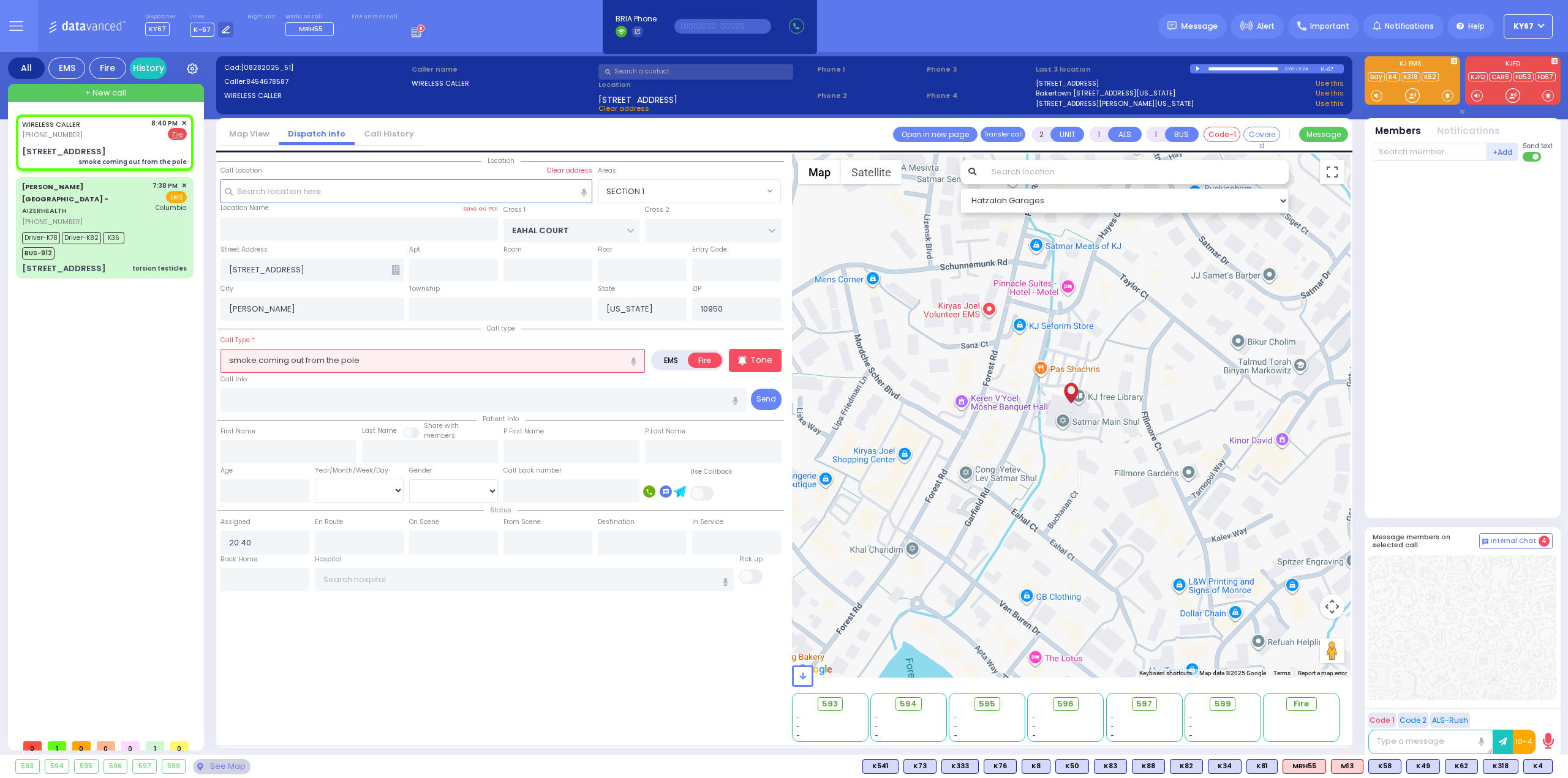
select select "Hatzalah Garages"
select select "SECTION 1"
click at [235, 358] on input "smoke coming out from the pole" at bounding box center [432, 360] width 424 height 23
type input "Smoke coming out from the pole"
click at [520, 653] on div "Location" at bounding box center [500, 447] width 567 height 588
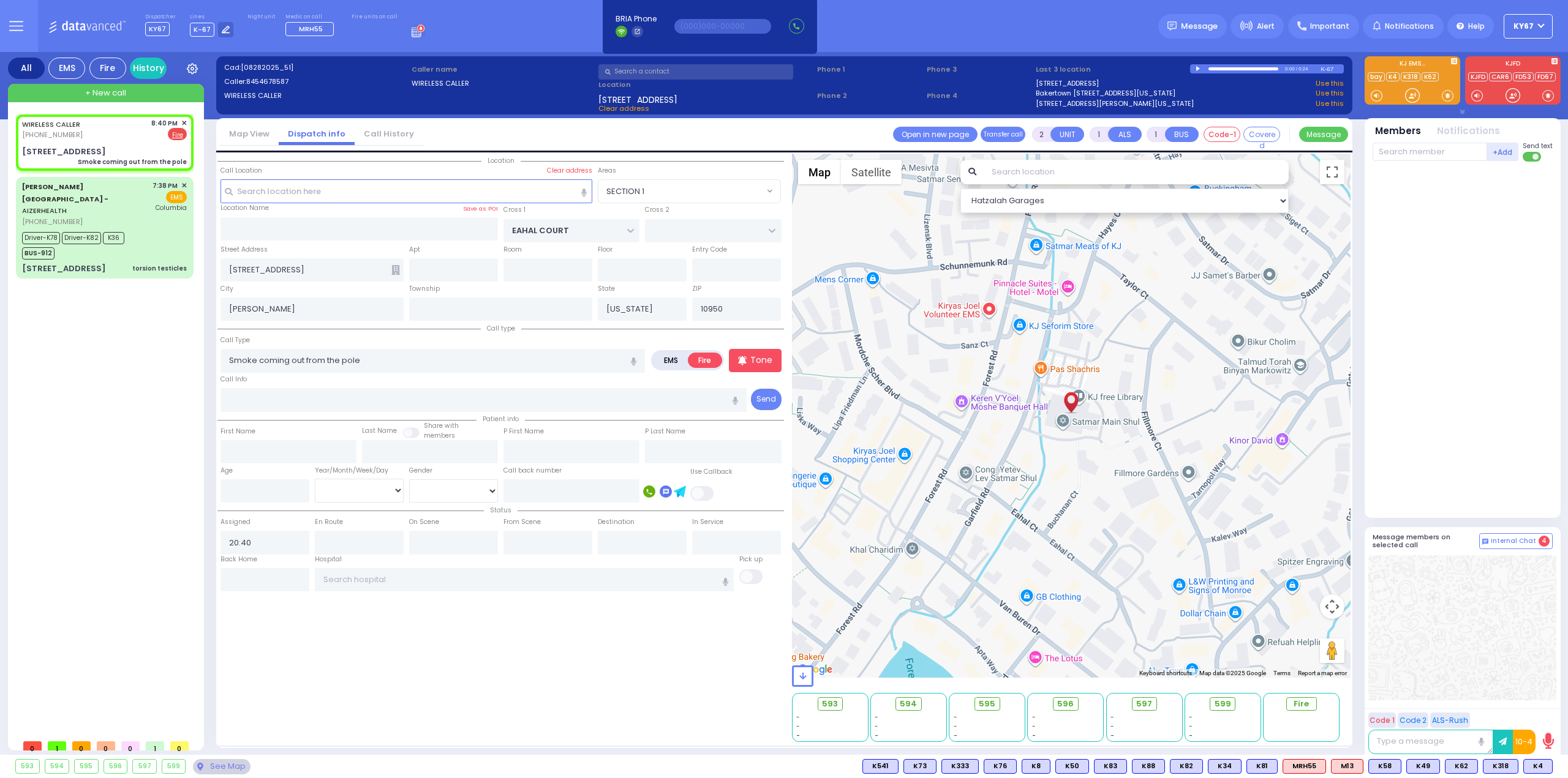
select select
radio input "true"
select select
select select "Hatzalah Garages"
select select "SECTION 1"
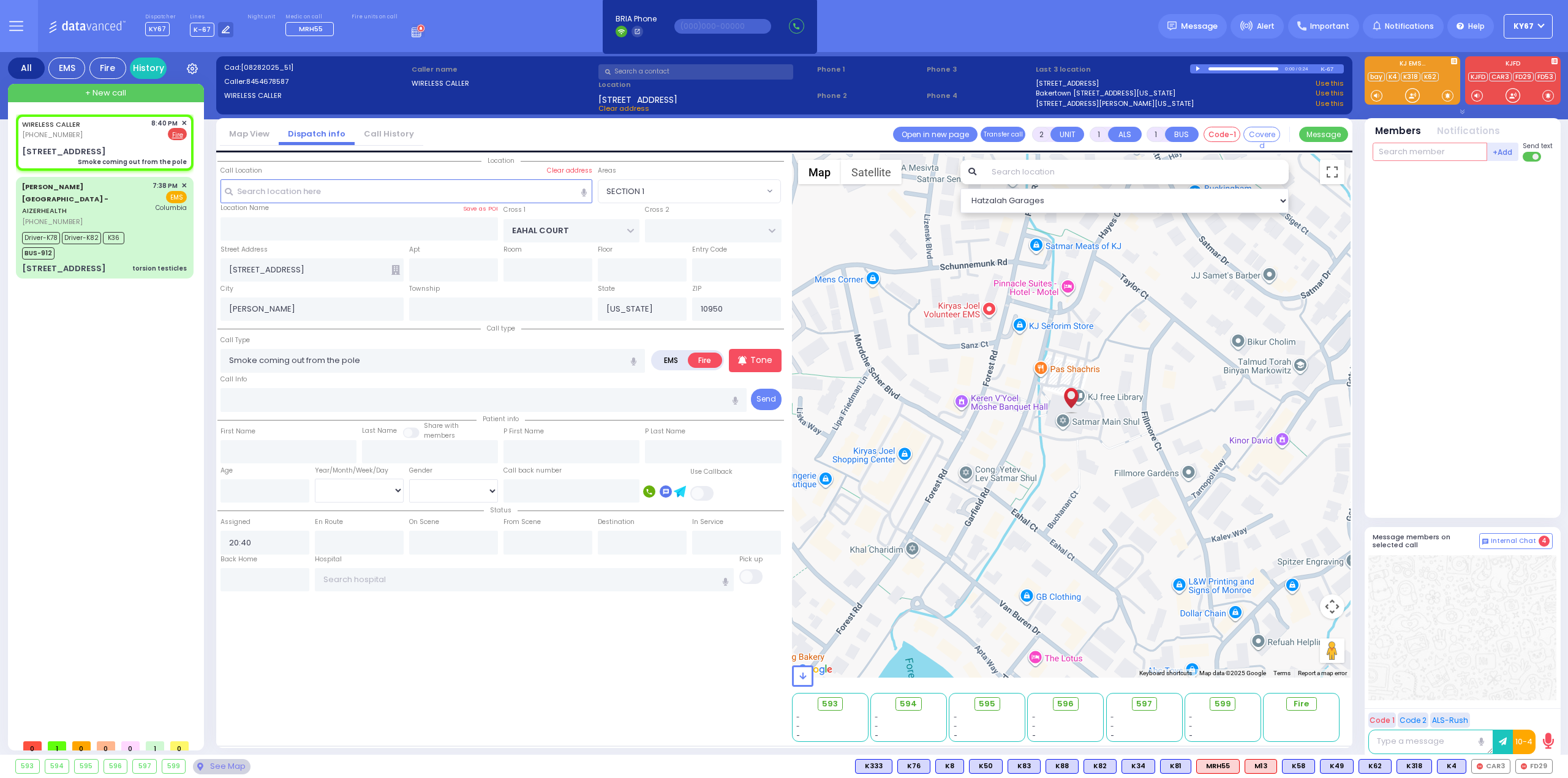
click at [1409, 153] on input "text" at bounding box center [1429, 152] width 114 height 18
type input "29"
type input "ca"
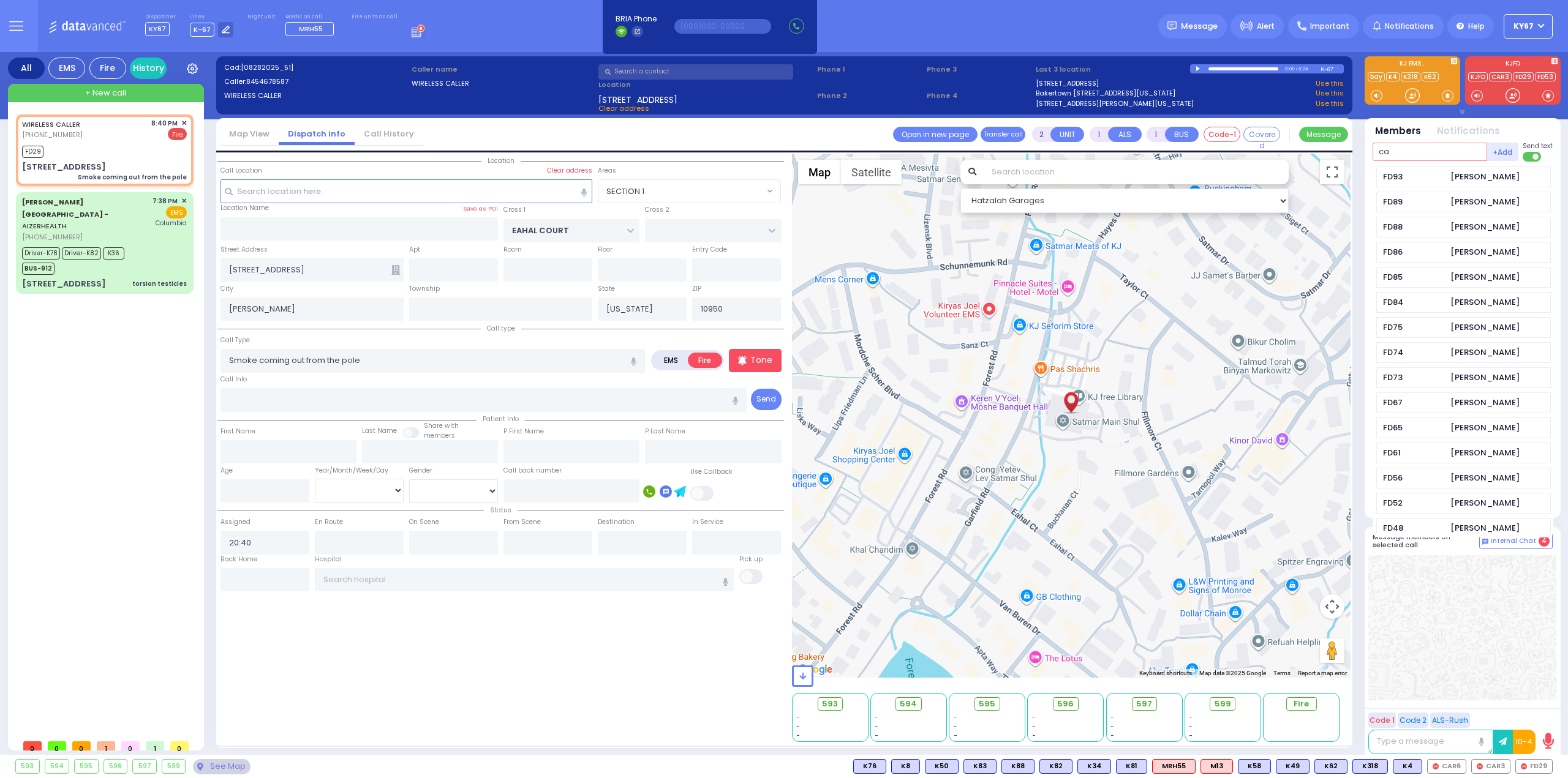
select select
radio input "true"
select select
type input "20:42"
select select "Hatzalah Garages"
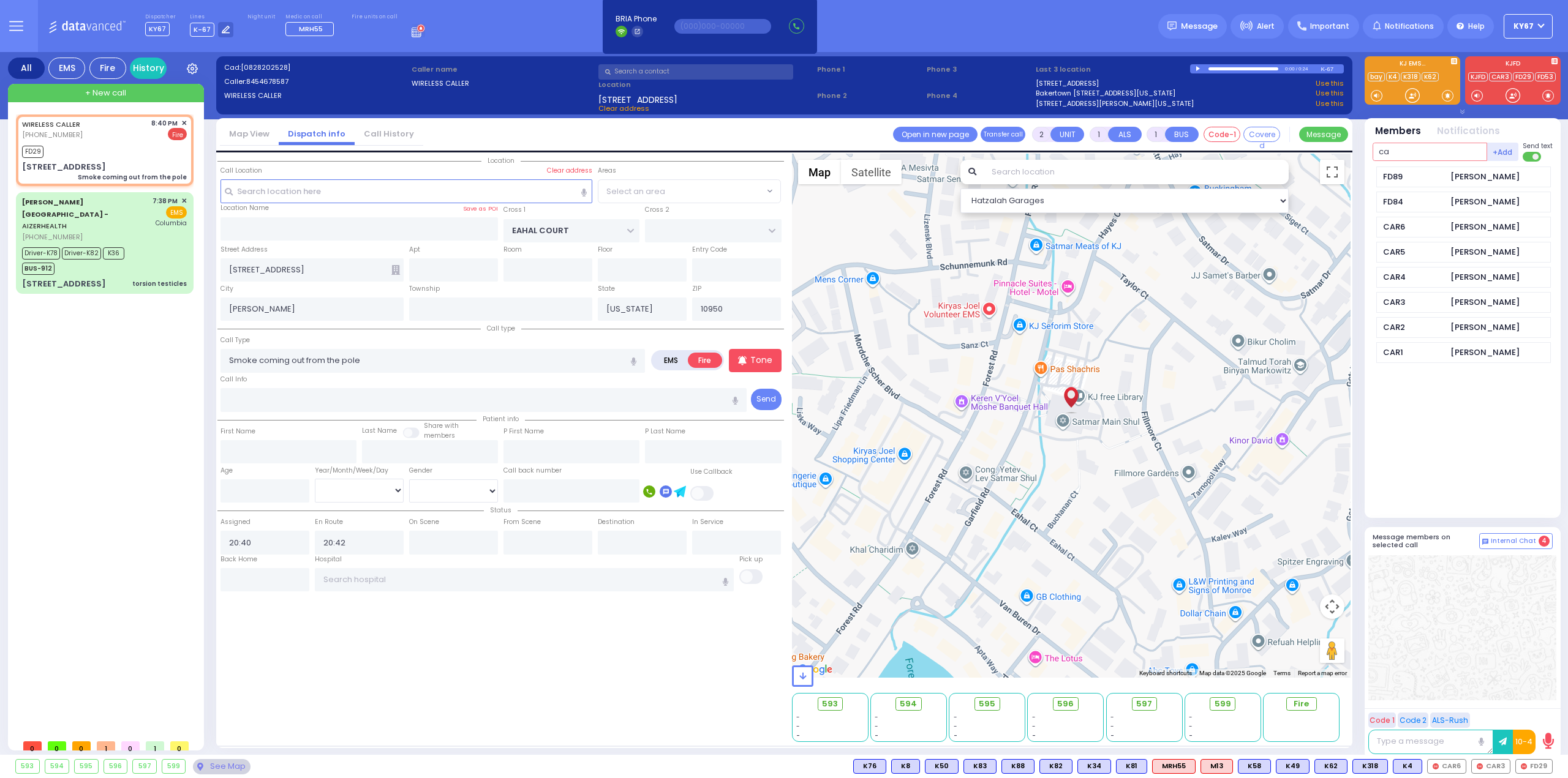
type input "cae"
select select "SECTION 1"
type input "ca"
click at [1477, 353] on div "CAR6 [PERSON_NAME] FD29 DR SO TR" at bounding box center [1463, 336] width 182 height 341
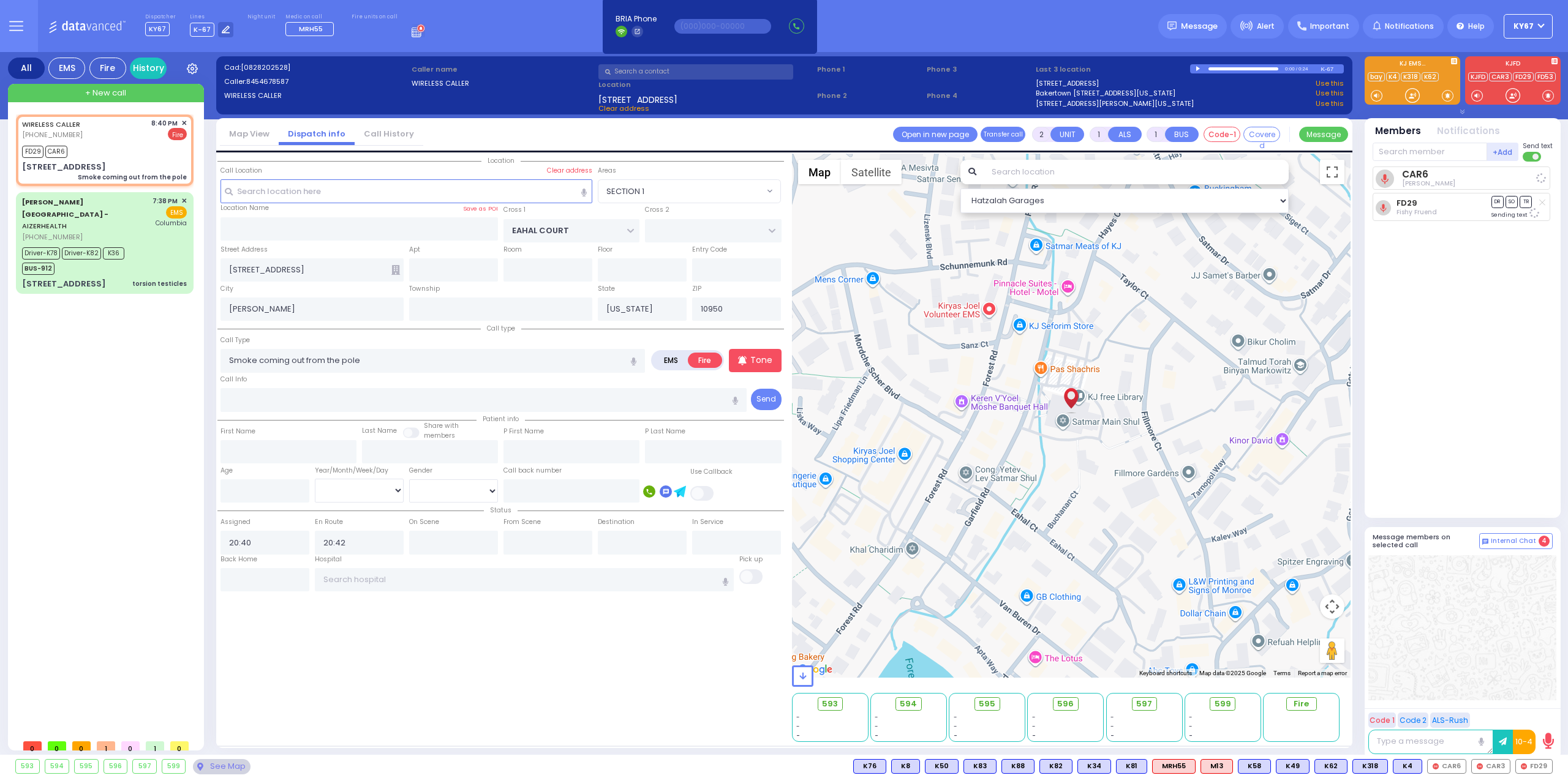
select select
radio input "true"
select select
select select "Hatzalah Garages"
select select "SECTION 1"
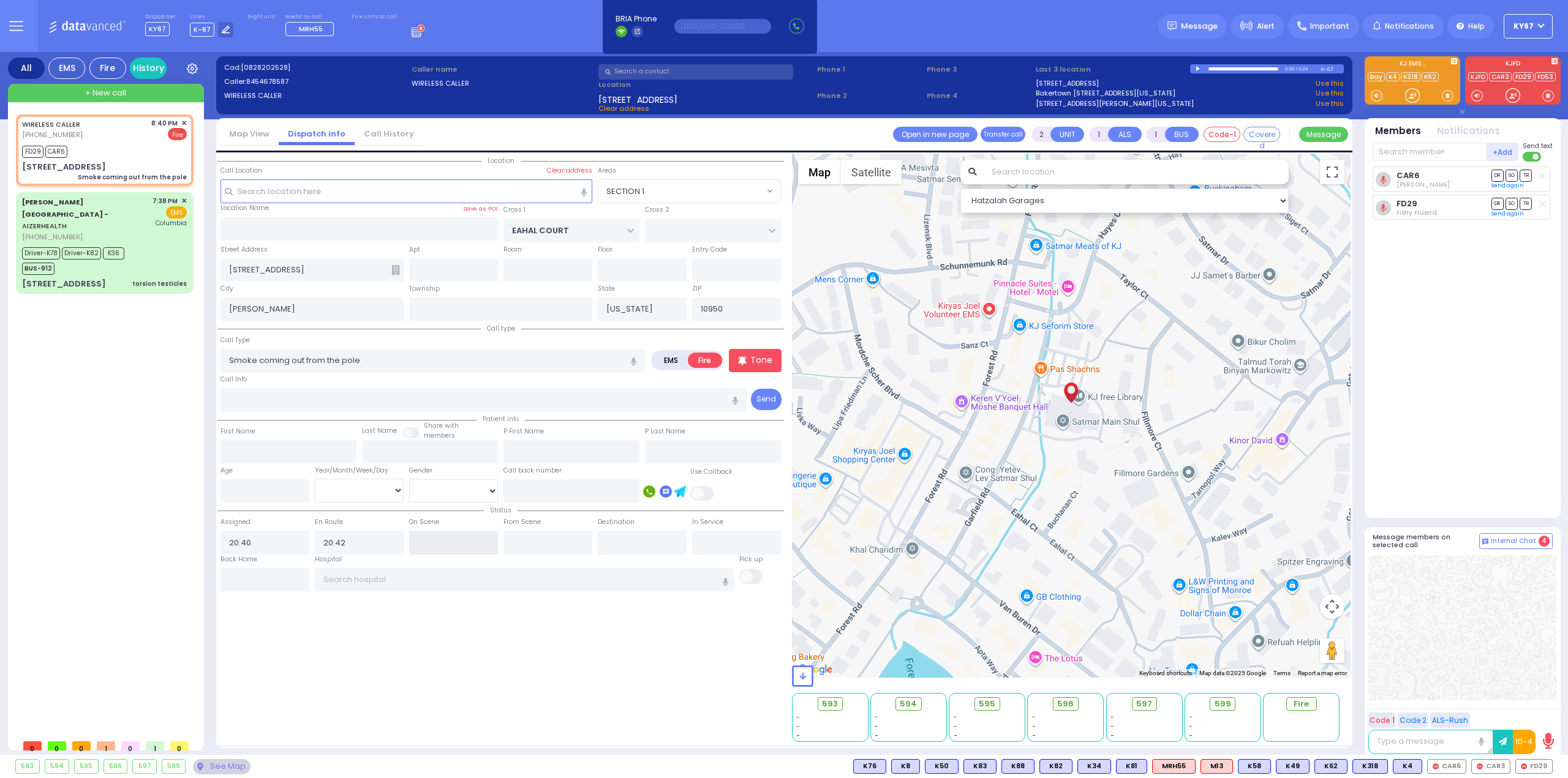
click at [426, 538] on input "text" at bounding box center [453, 542] width 89 height 23
click at [427, 538] on input "text" at bounding box center [453, 542] width 89 height 23
type input "20:44"
click at [499, 649] on div "Location" at bounding box center [500, 447] width 567 height 588
select select
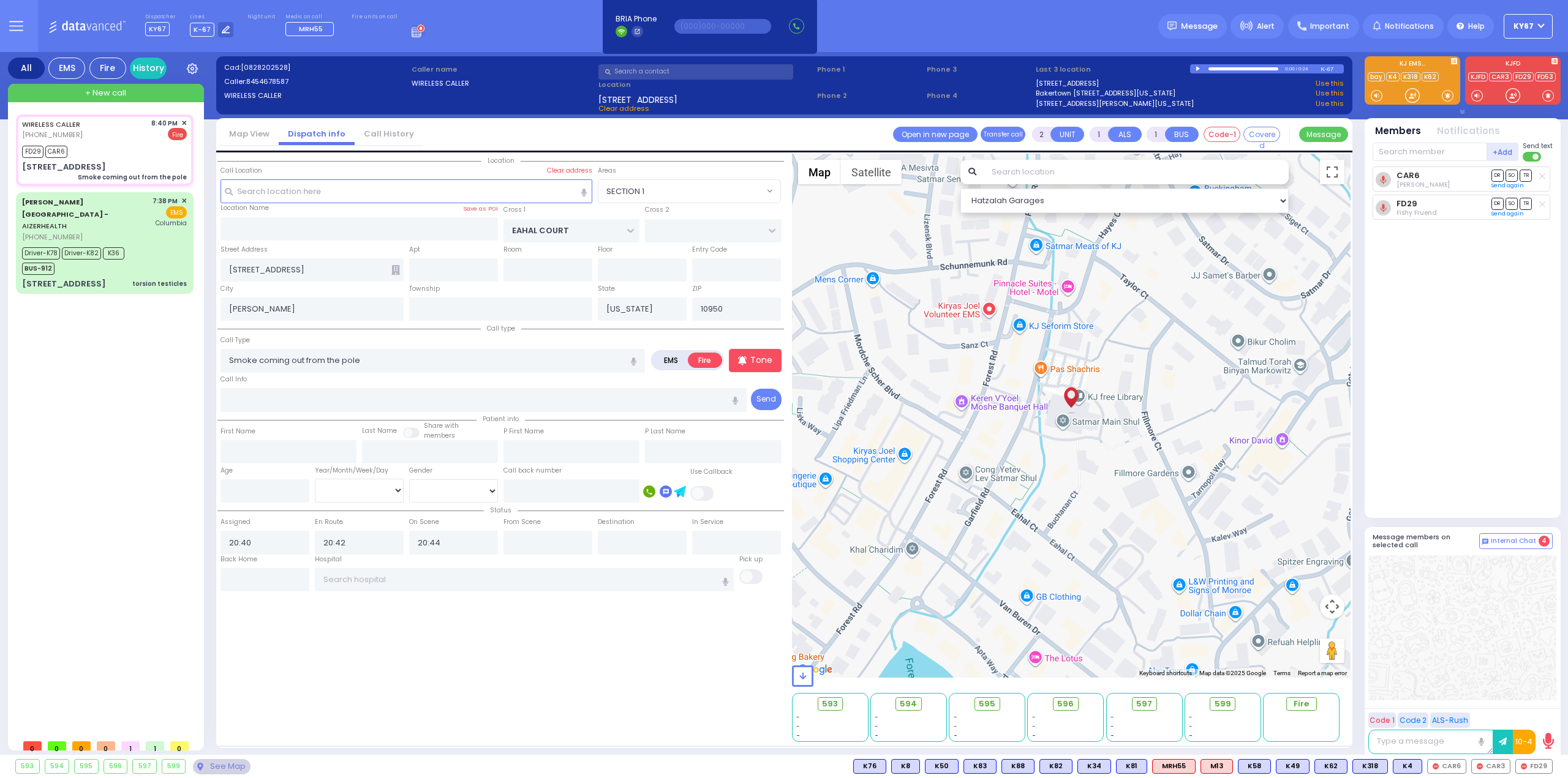
radio input "true"
select select
select select "Hatzalah Garages"
select select "SECTION 1"
click at [186, 122] on span "✕" at bounding box center [184, 123] width 6 height 10
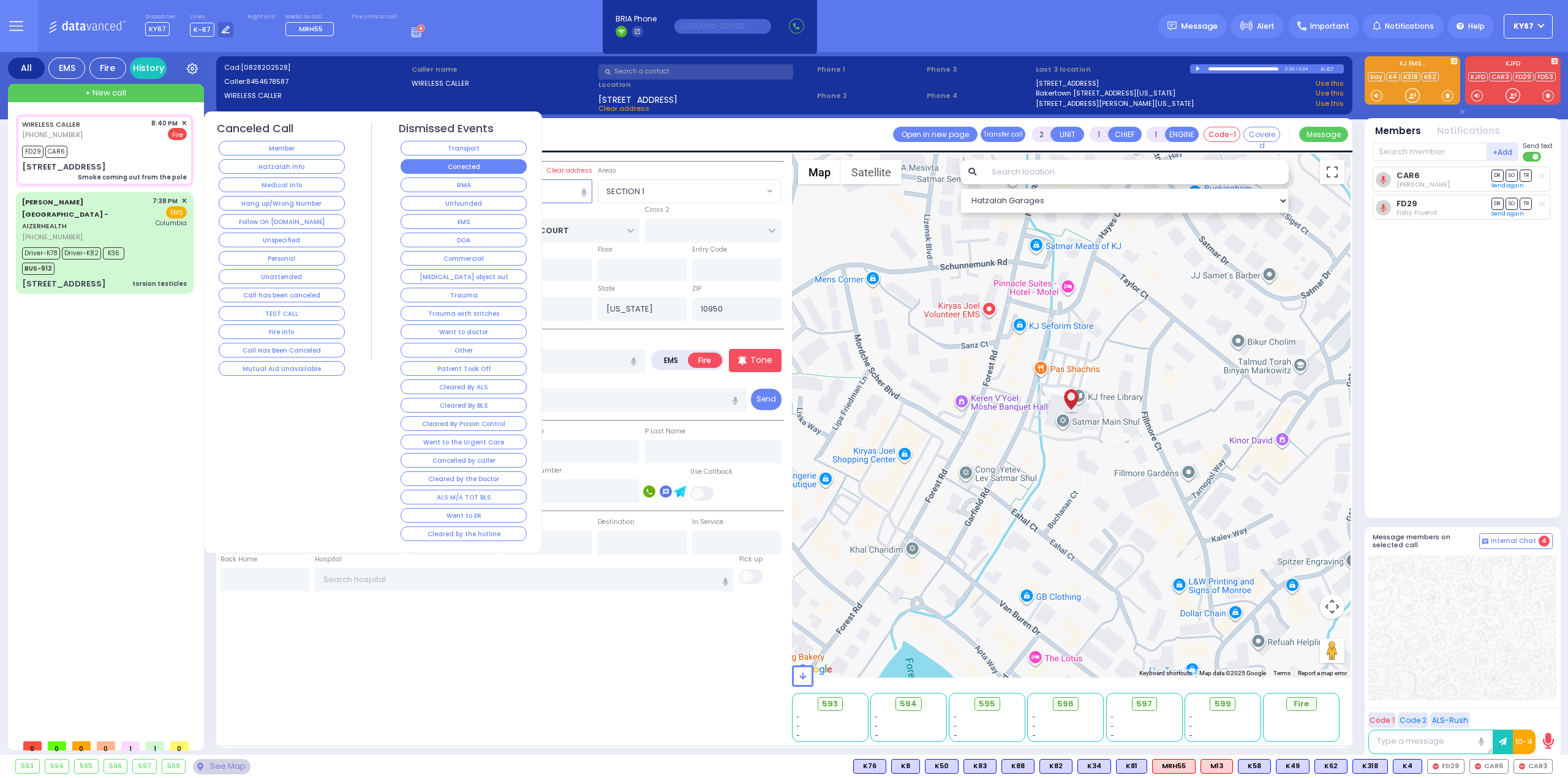
click at [484, 169] on button "Corrected" at bounding box center [464, 166] width 126 height 14
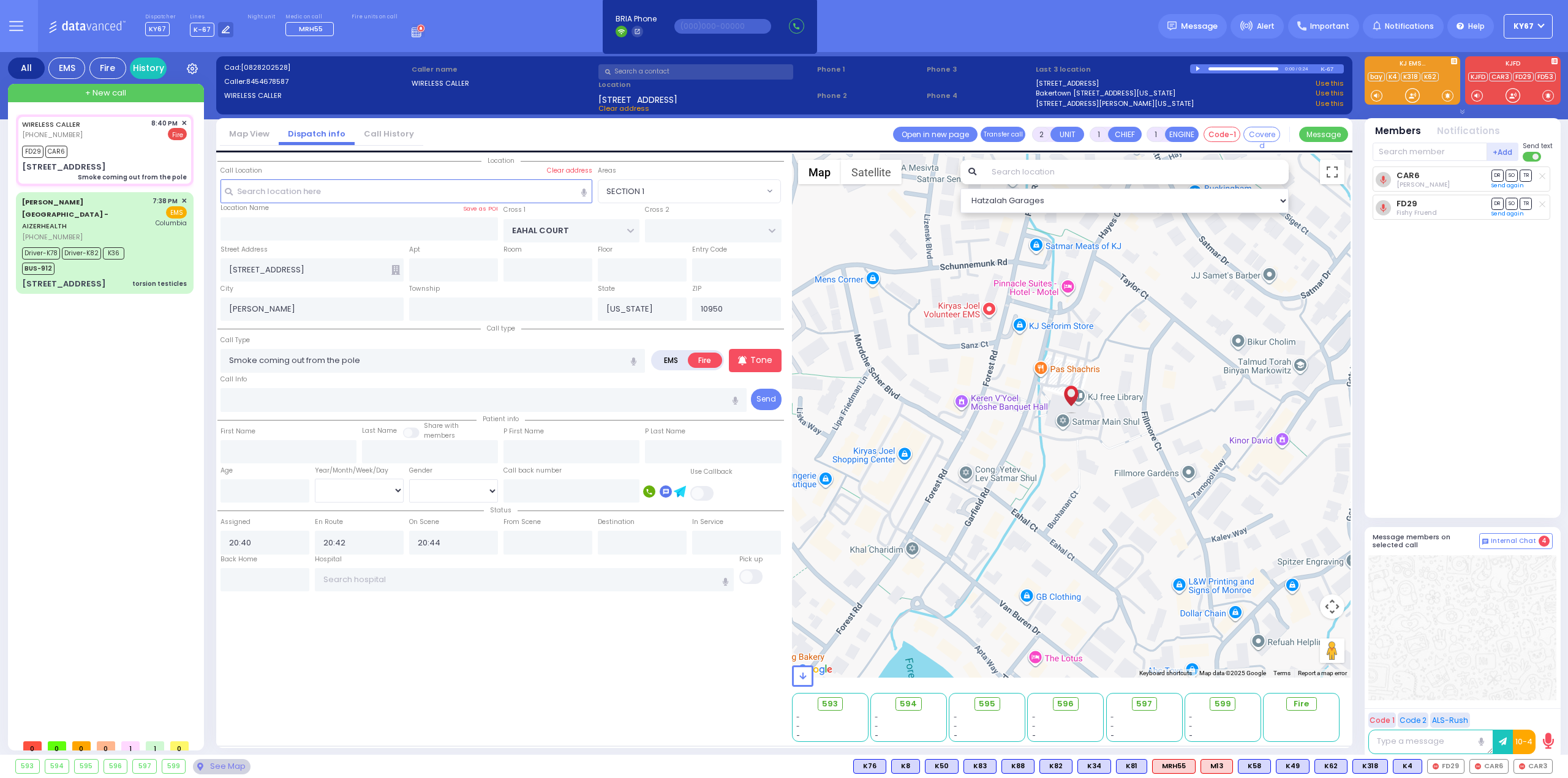
select select
radio input "true"
select select
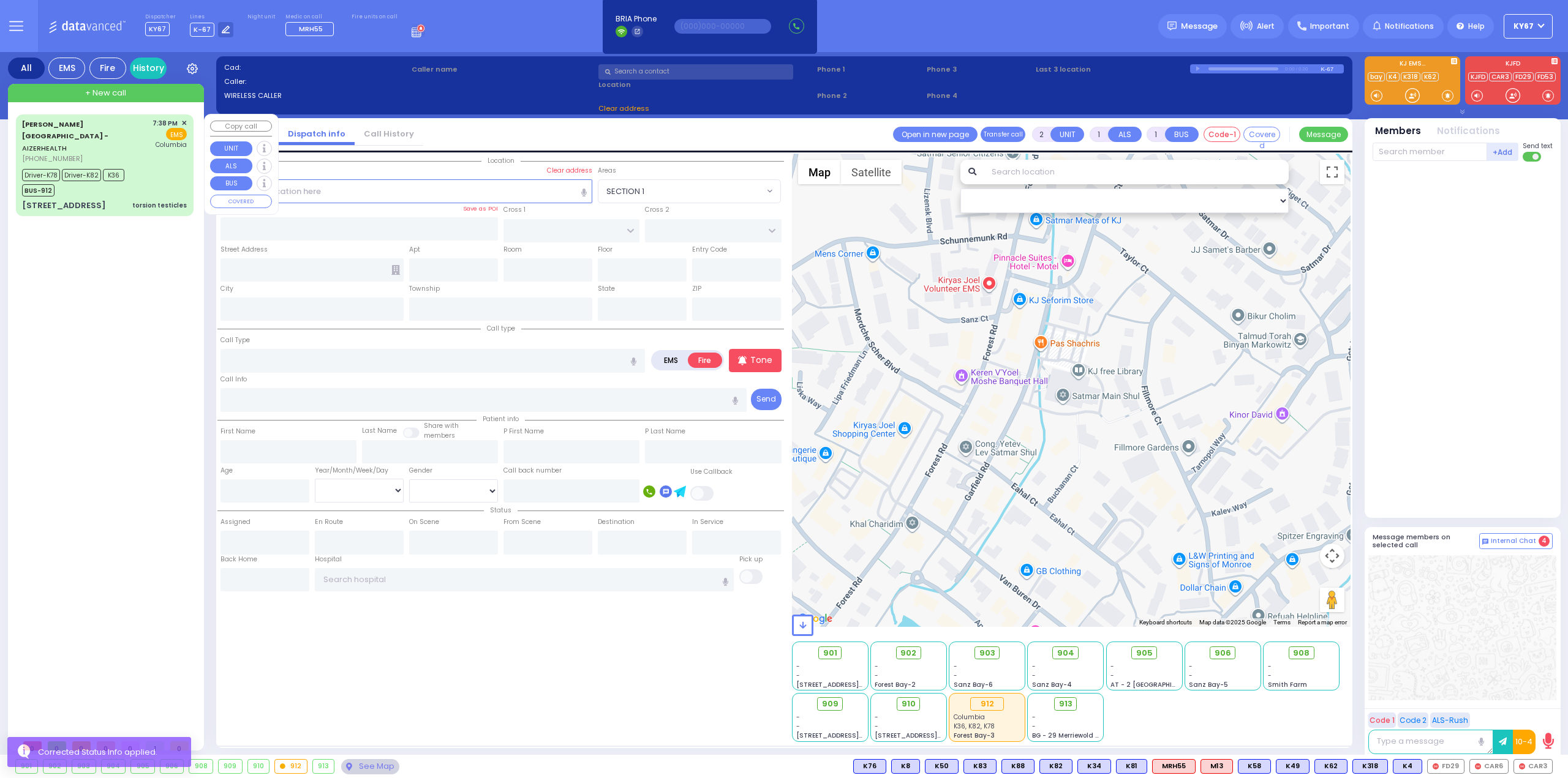
click at [149, 149] on div "[PERSON_NAME][GEOGRAPHIC_DATA] - AIZERHEALTH [PHONE_NUMBER] 7:38 PM ✕ EMS K36" at bounding box center [105, 165] width 173 height 97
type input "6"
select select
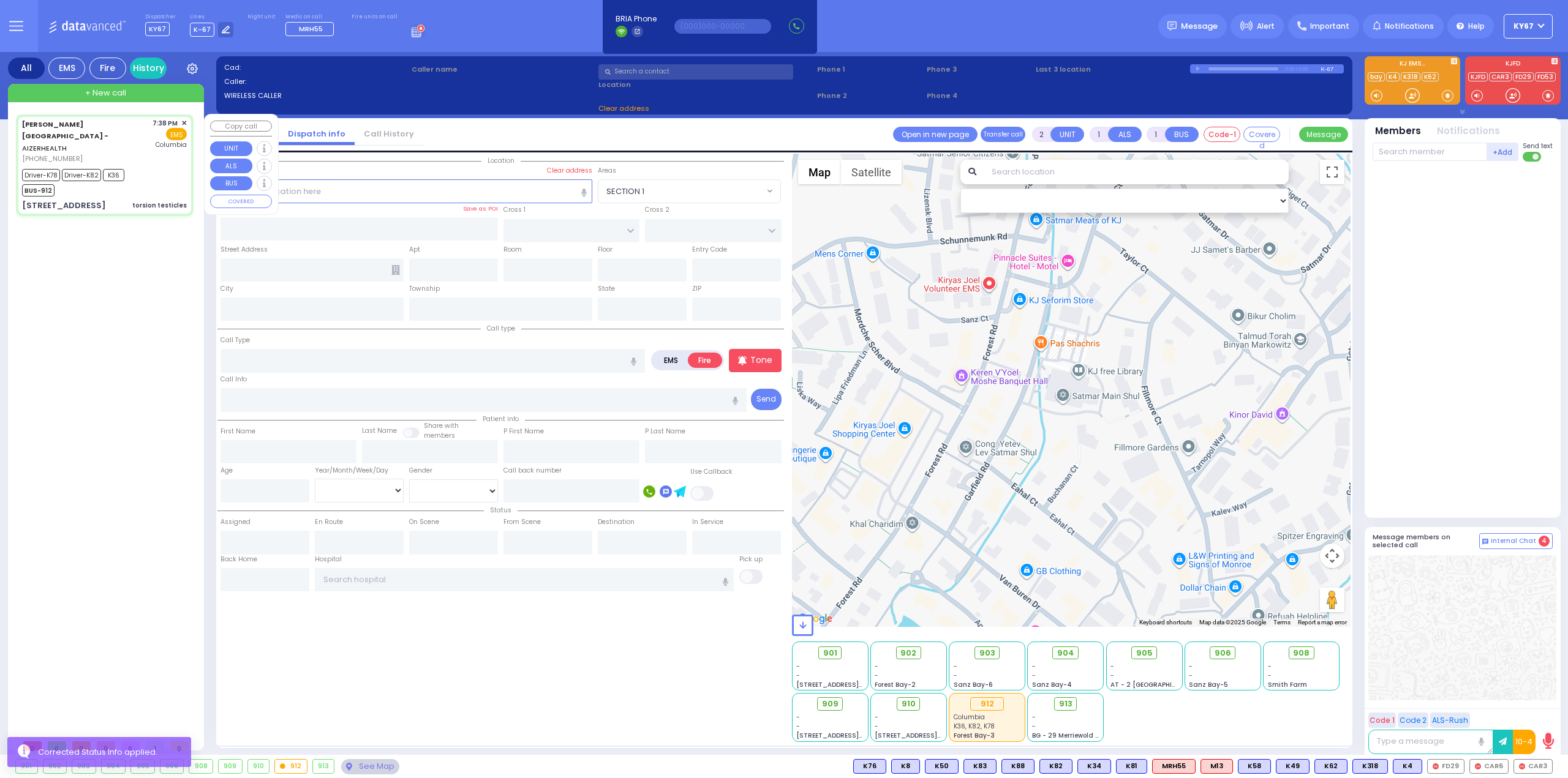
type input "torsion testicles"
radio input "true"
type input "[PERSON_NAME]"
type input "2"
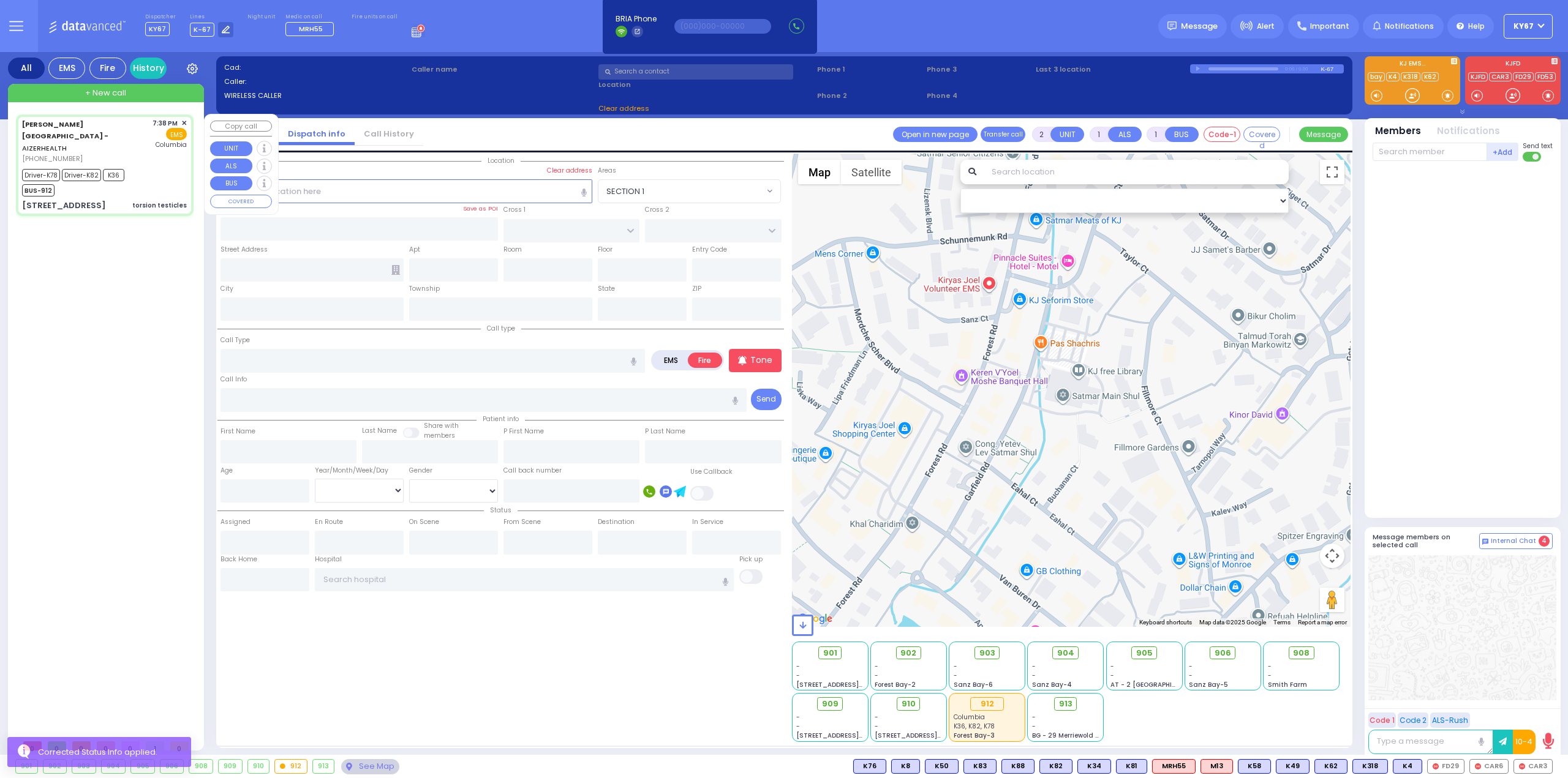
select select "Year"
select select "[DEMOGRAPHIC_DATA]"
type input "19:38"
type input "19:44"
type input "19:45"
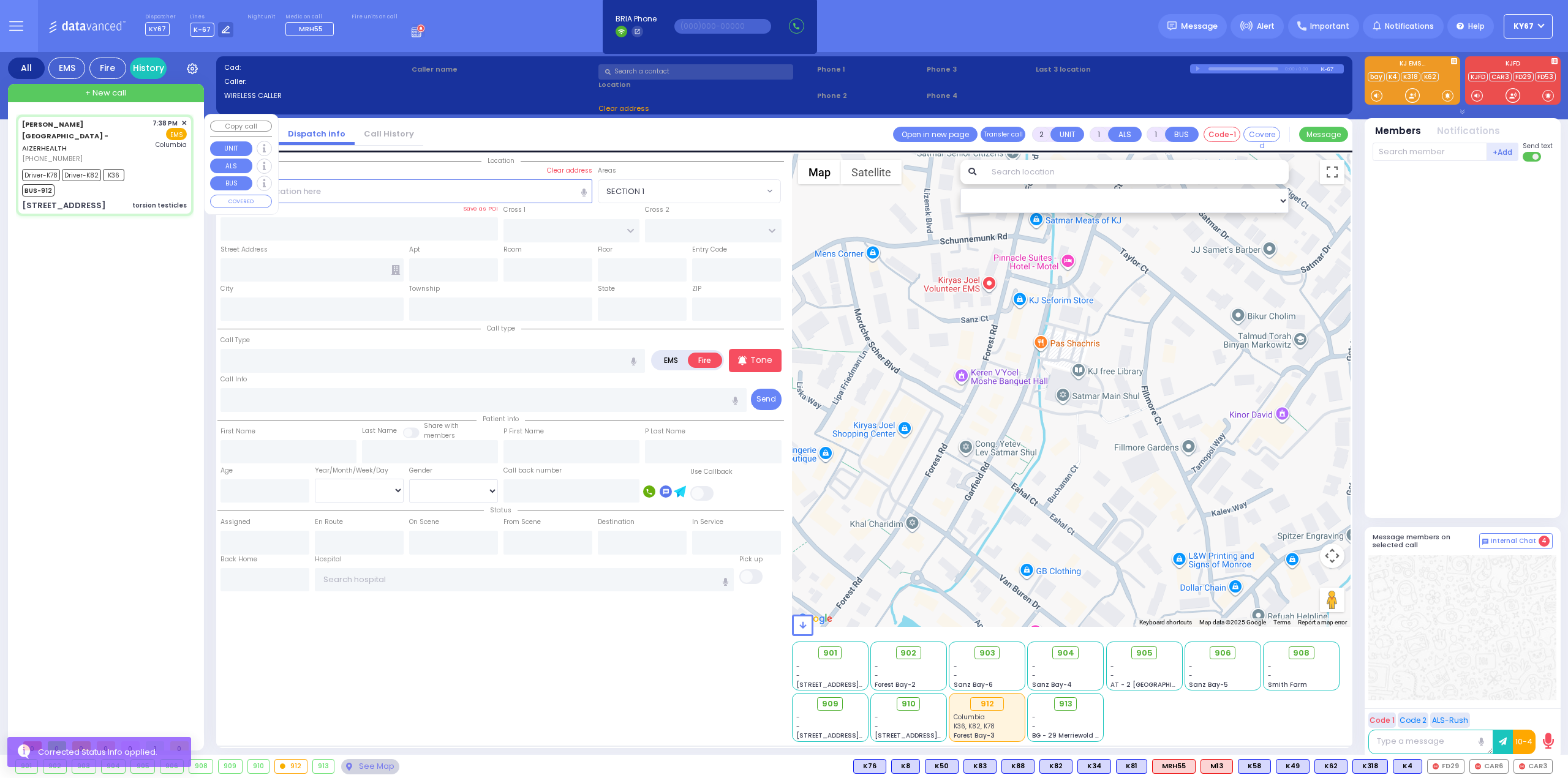
type input "20:25"
type input "[US_STATE][GEOGRAPHIC_DATA]- [GEOGRAPHIC_DATA]"
select select "Hatzalah Garages"
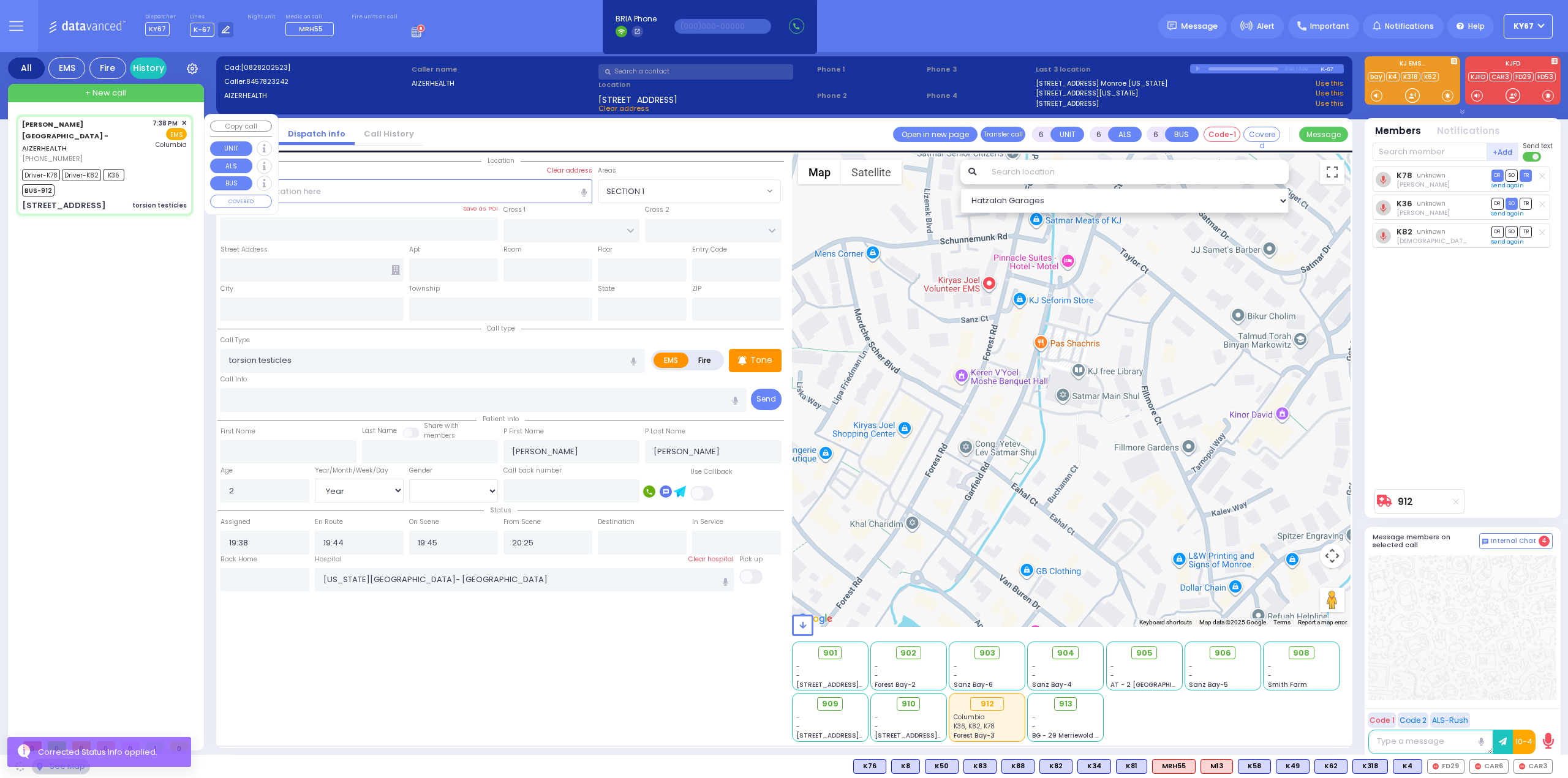
type input "[STREET_ADDRESS]"
type input "Arncliffe"
type input "[GEOGRAPHIC_DATA]"
type input "2205"
click at [138, 275] on div "[PERSON_NAME][GEOGRAPHIC_DATA] - AIZERHEALTH [PHONE_NUMBER] 7:38 PM ✕" at bounding box center [107, 423] width 182 height 619
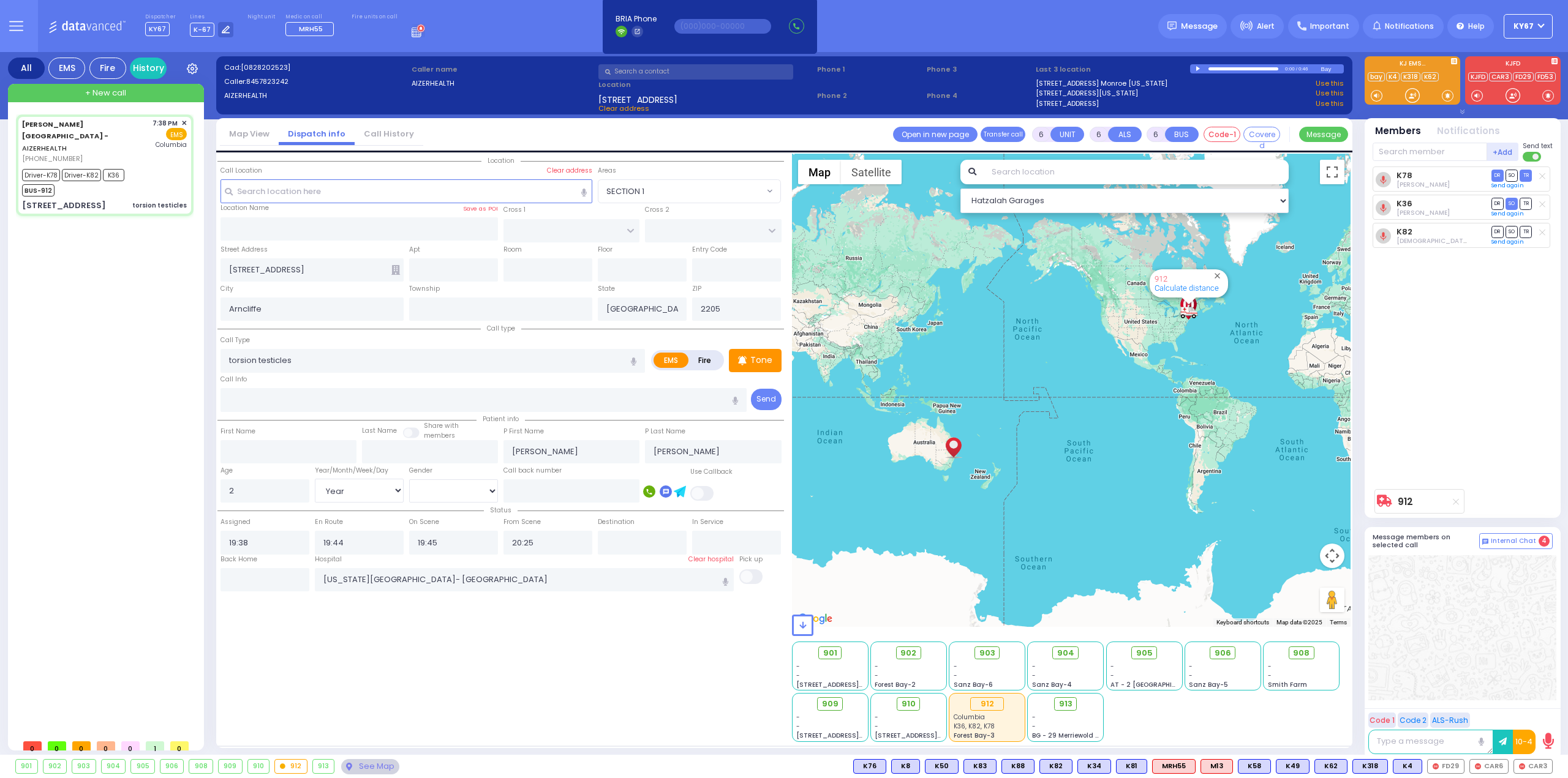
click at [44, 375] on div "[PERSON_NAME][GEOGRAPHIC_DATA] - AIZERHEALTH [PHONE_NUMBER] 7:38 PM ✕" at bounding box center [107, 423] width 182 height 619
select select
radio input "true"
select select "Year"
select select "[DEMOGRAPHIC_DATA]"
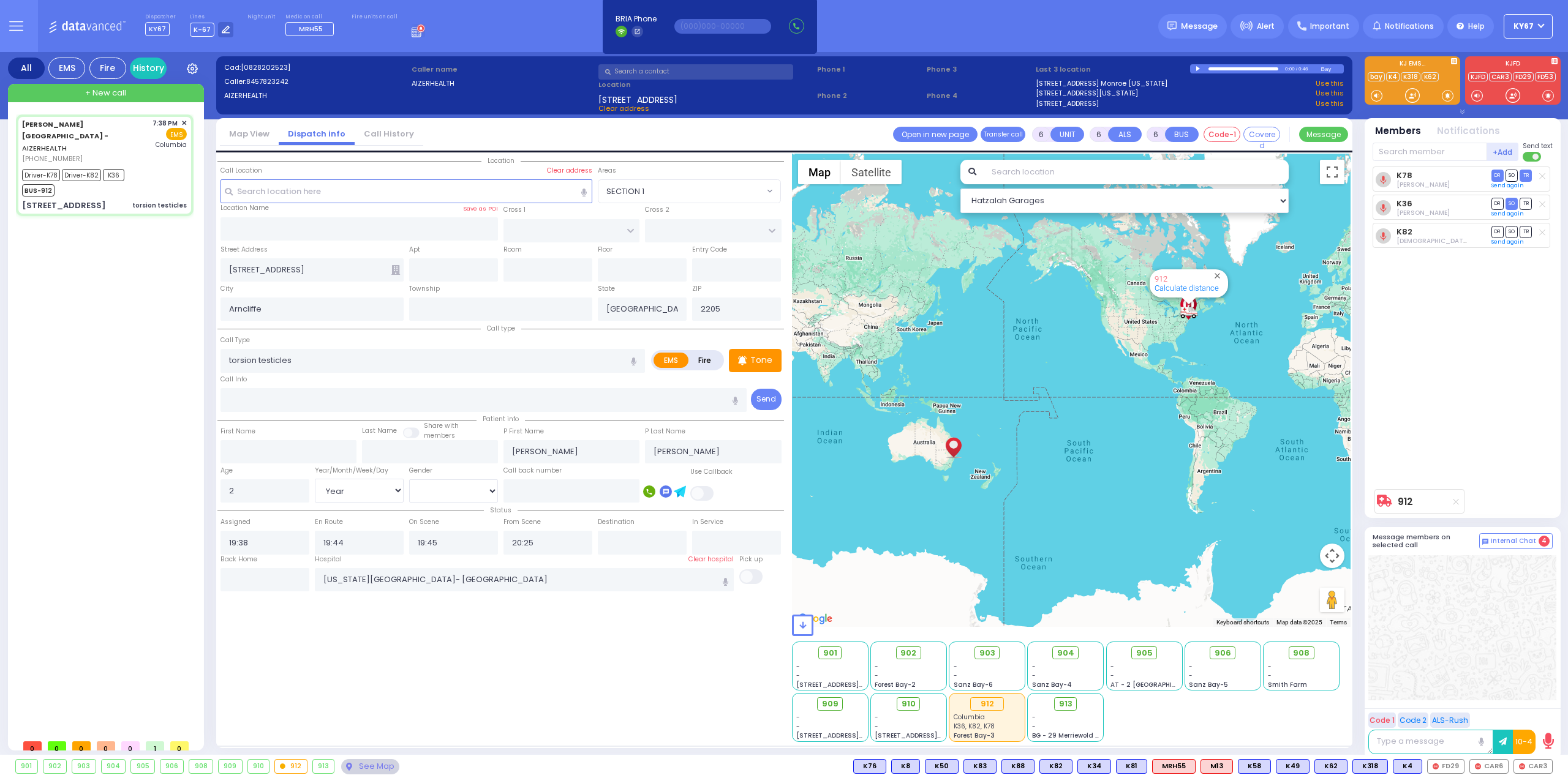
select select "Hatzalah Garages"
select select
radio input "true"
select select "Year"
select select "[DEMOGRAPHIC_DATA]"
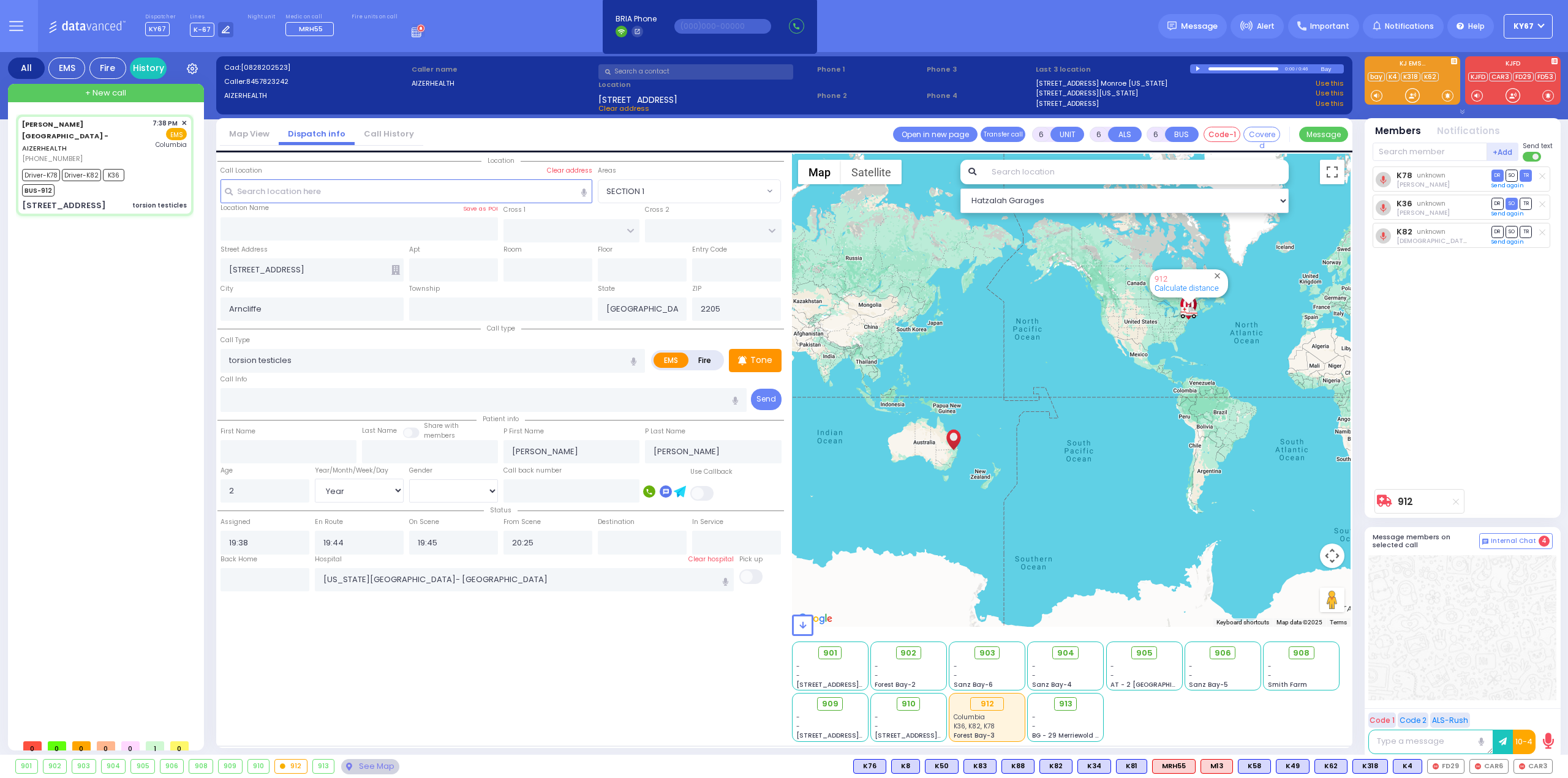
select select "Hatzalah Garages"
select select
radio input "true"
select select "Year"
select select "[DEMOGRAPHIC_DATA]"
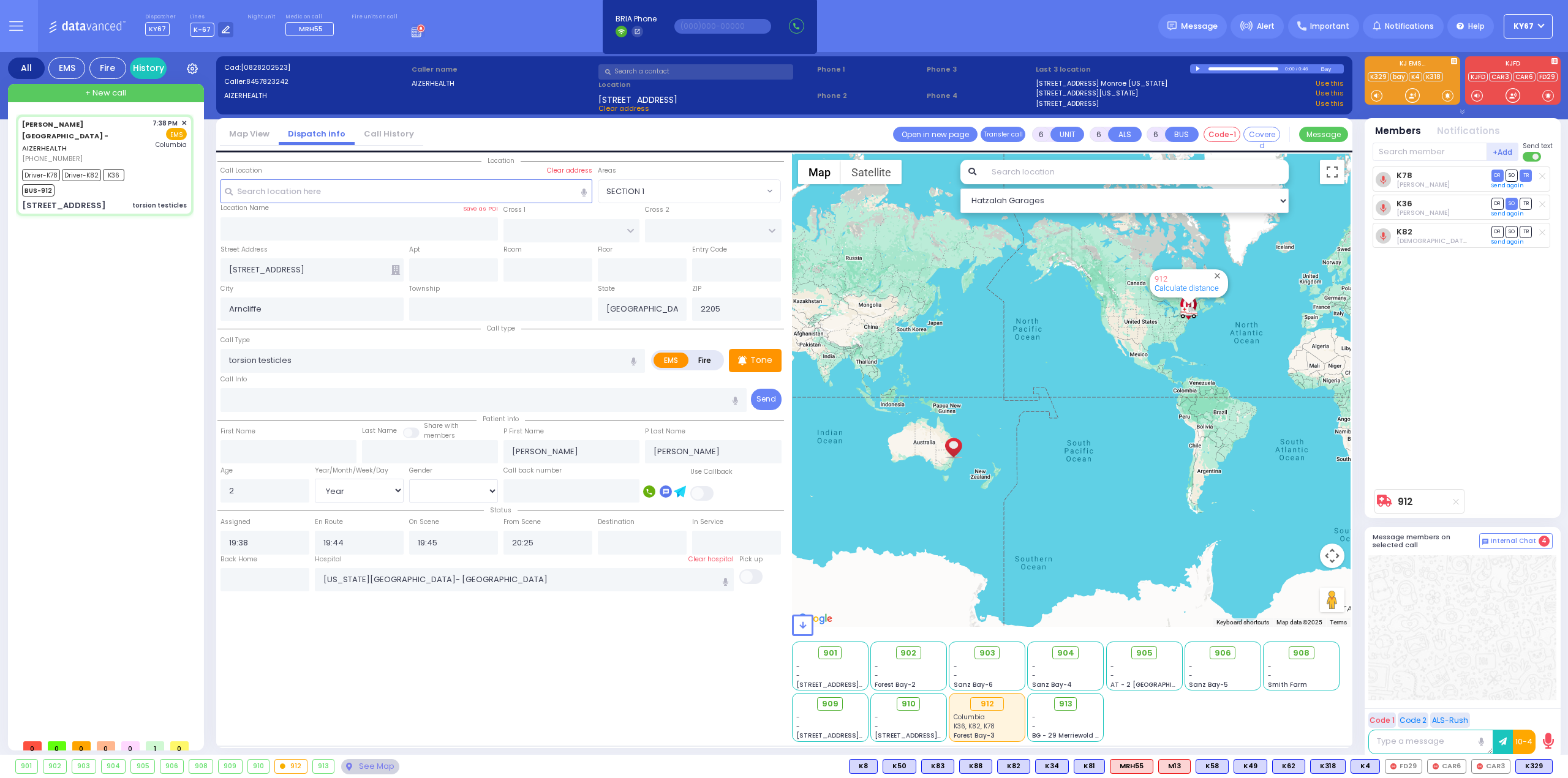
select select "Hatzalah Garages"
select select
radio input "true"
select select "Year"
select select "[DEMOGRAPHIC_DATA]"
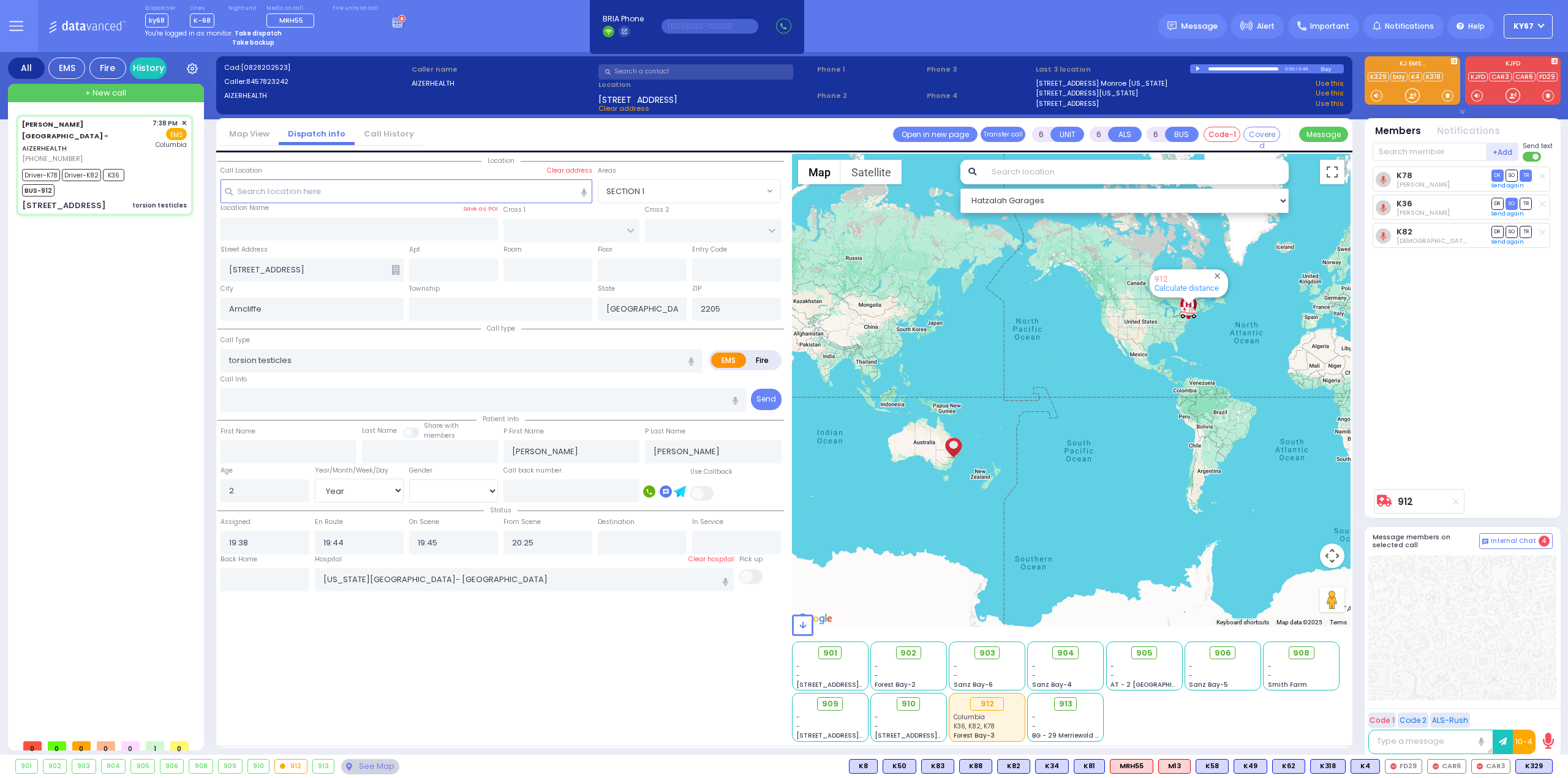
select select "Hatzalah Garages"
select select
radio input "true"
select select "Year"
select select "[DEMOGRAPHIC_DATA]"
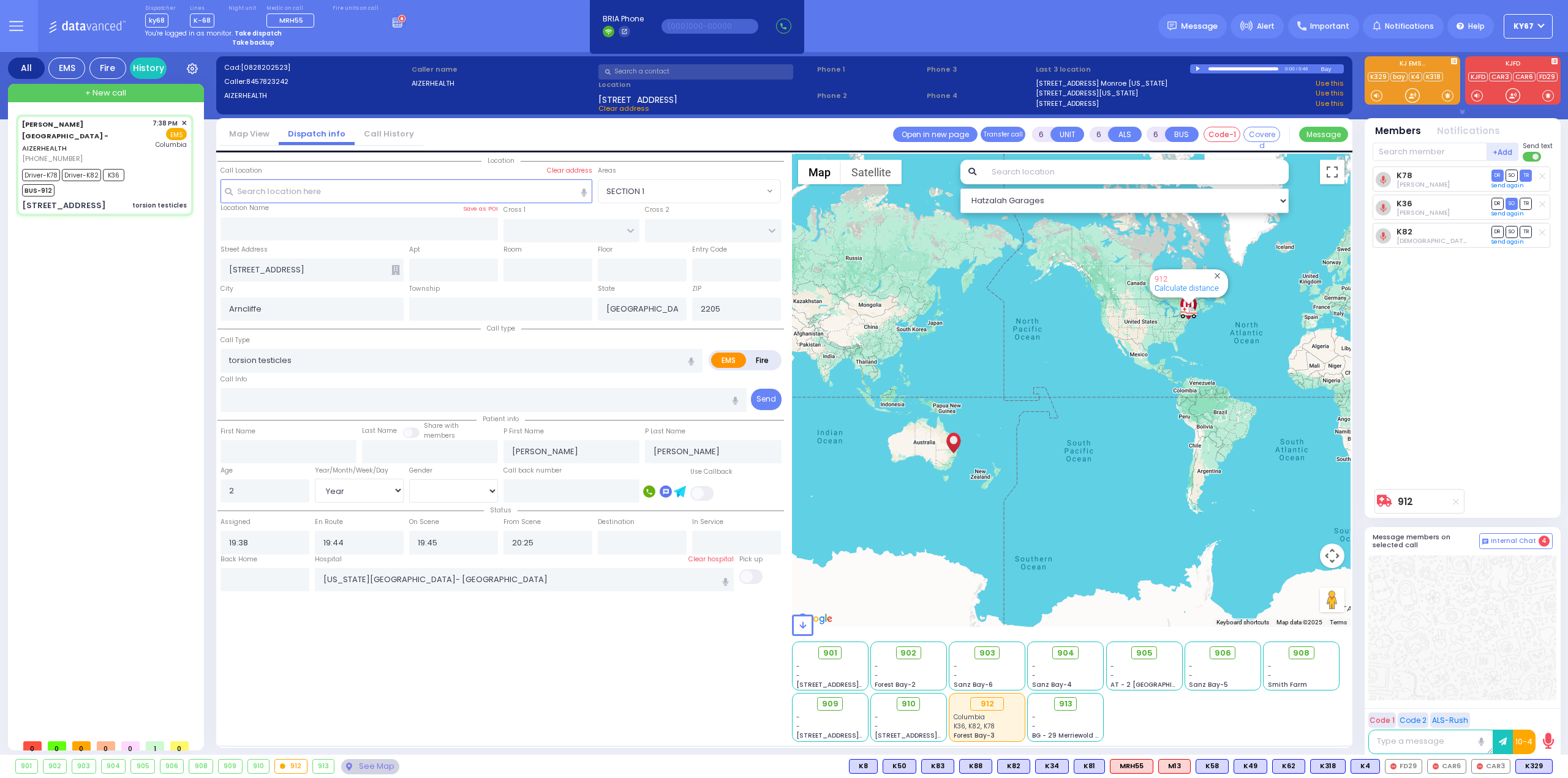
type input "20:02"
type input "20:51"
select select "Hatzalah Garages"
